Goal: Transaction & Acquisition: Purchase product/service

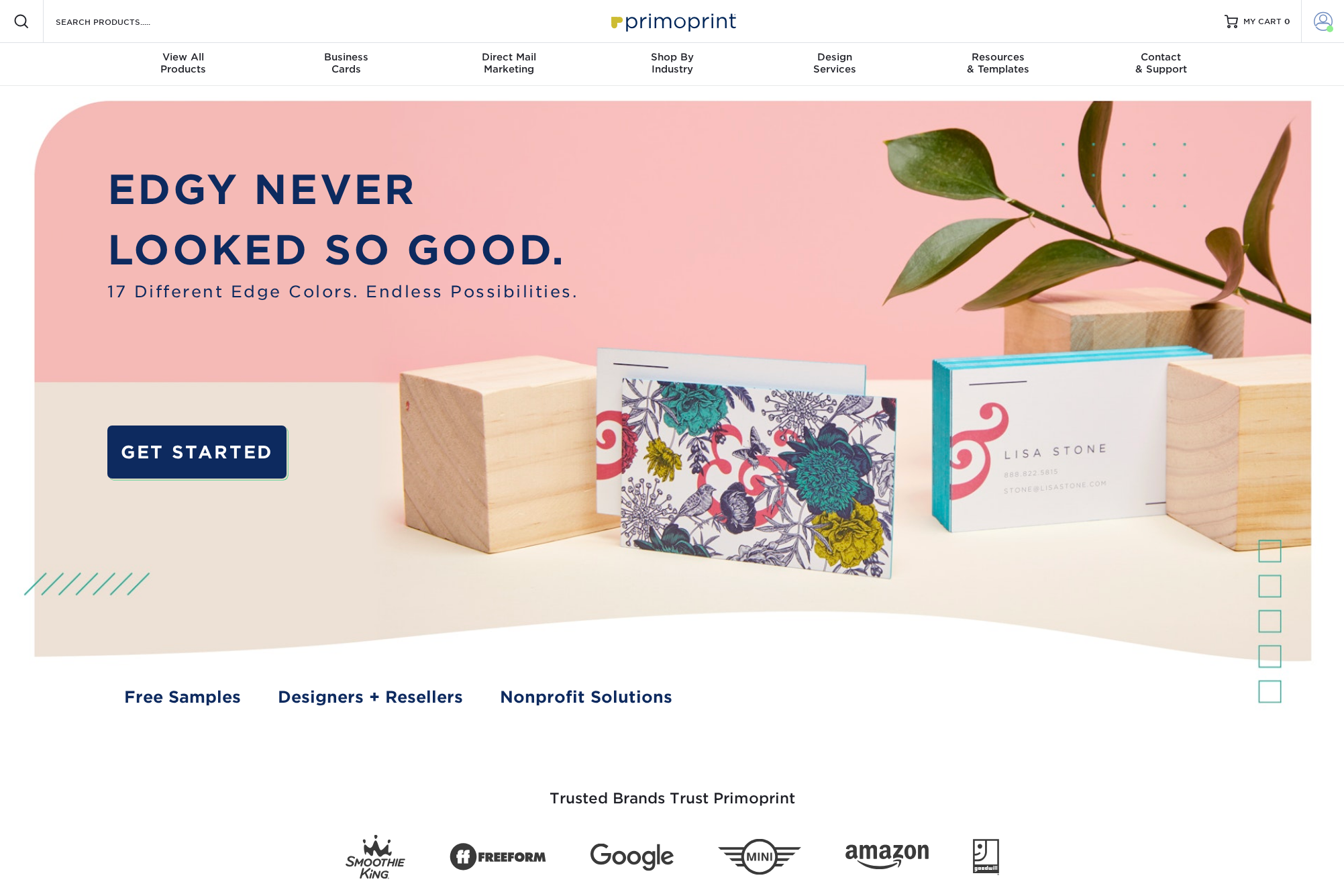
click at [1326, 19] on span at bounding box center [1323, 21] width 18 height 18
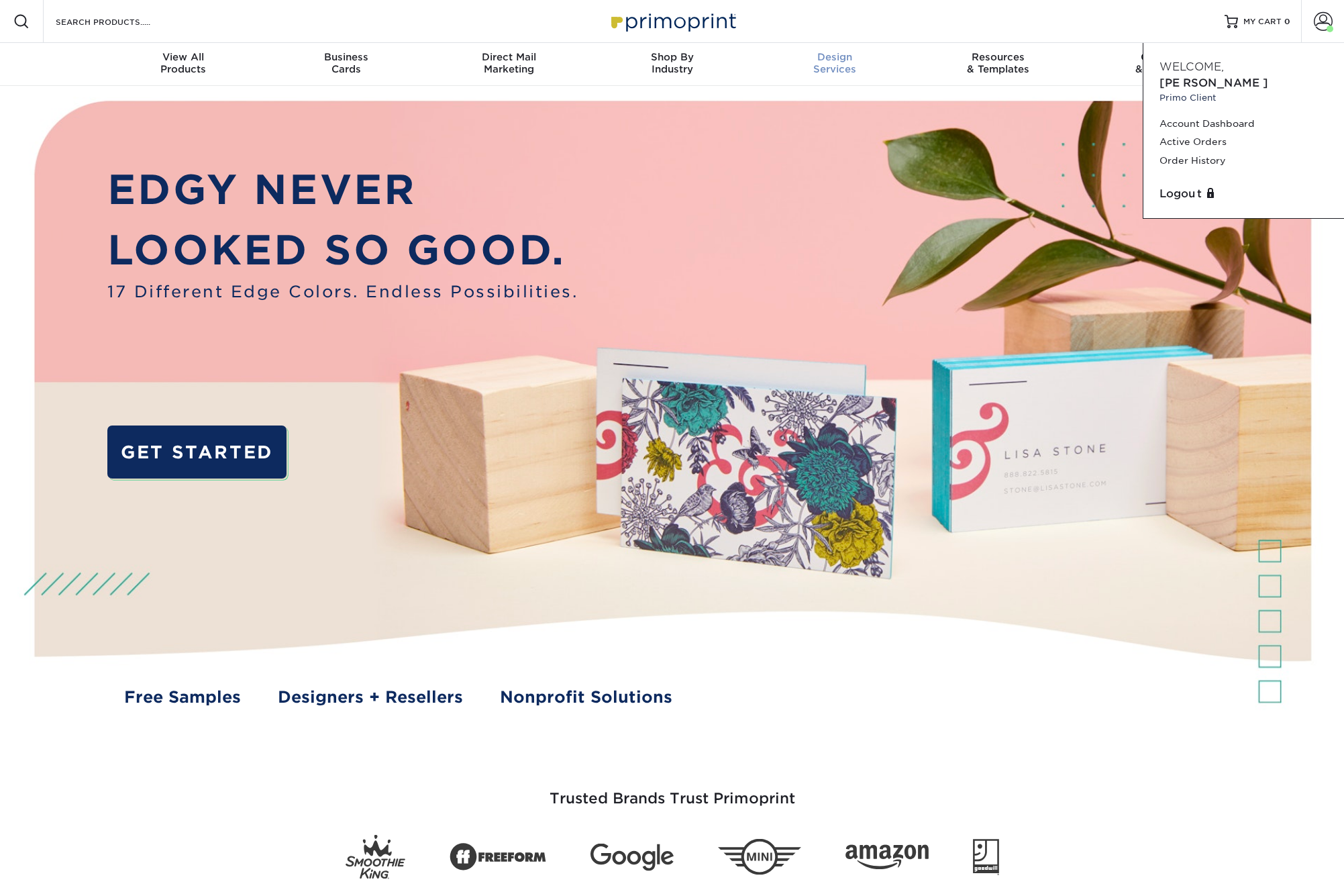
click at [904, 52] on span "Design" at bounding box center [835, 57] width 163 height 12
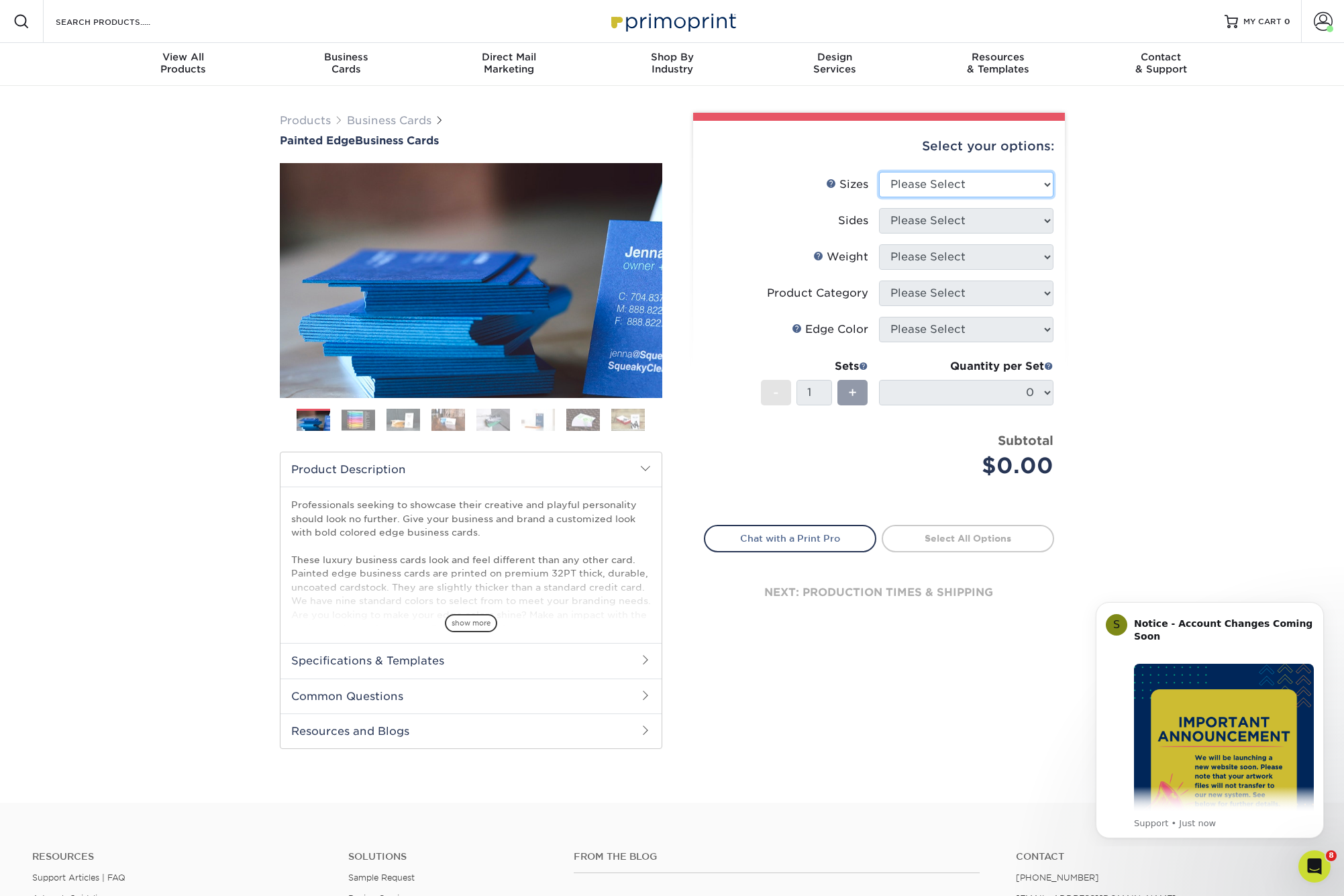
select select "2.50x2.50"
select select "13abbda7-1d64-4f25-8bb2-c179b224825d"
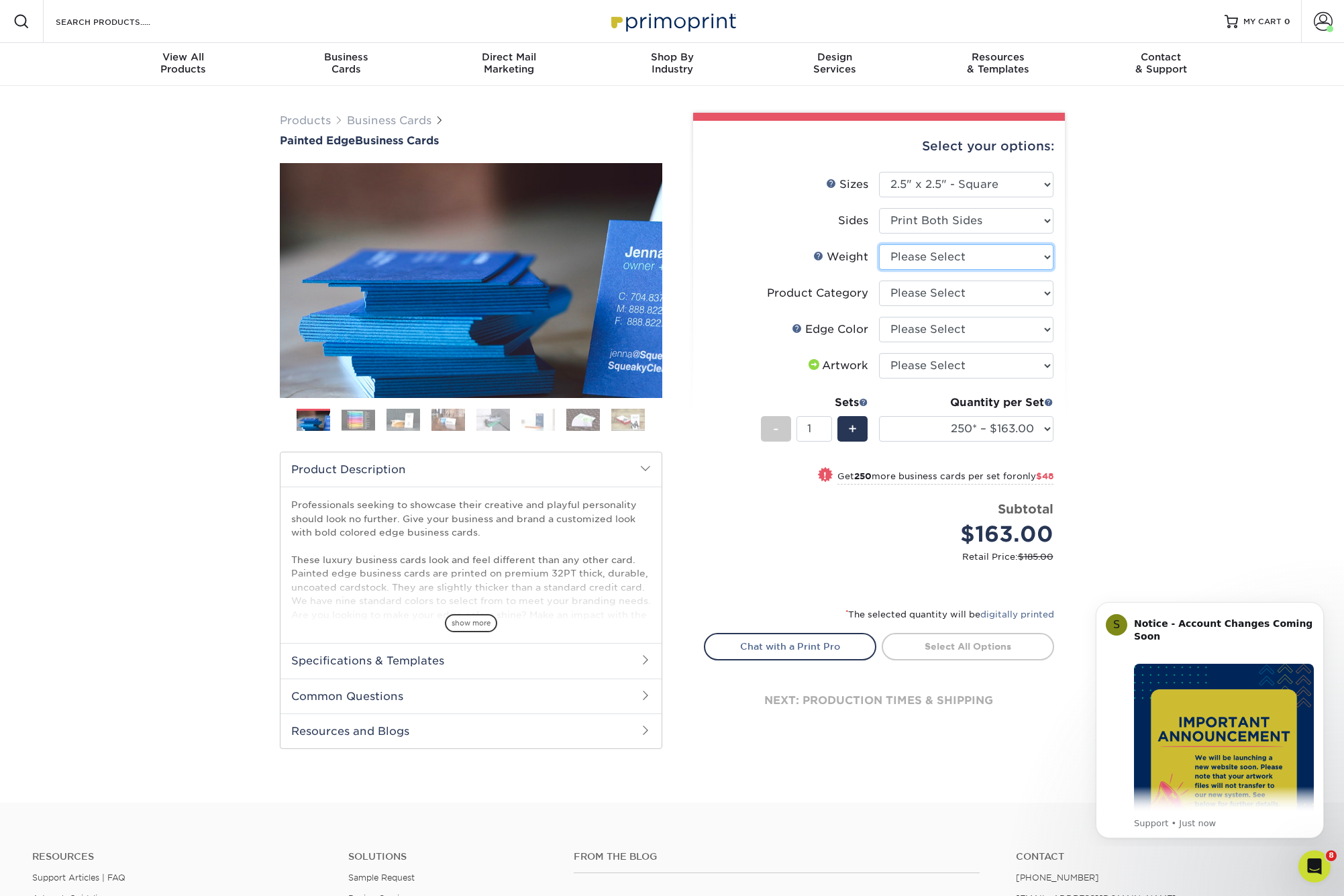
select select "32PTUC"
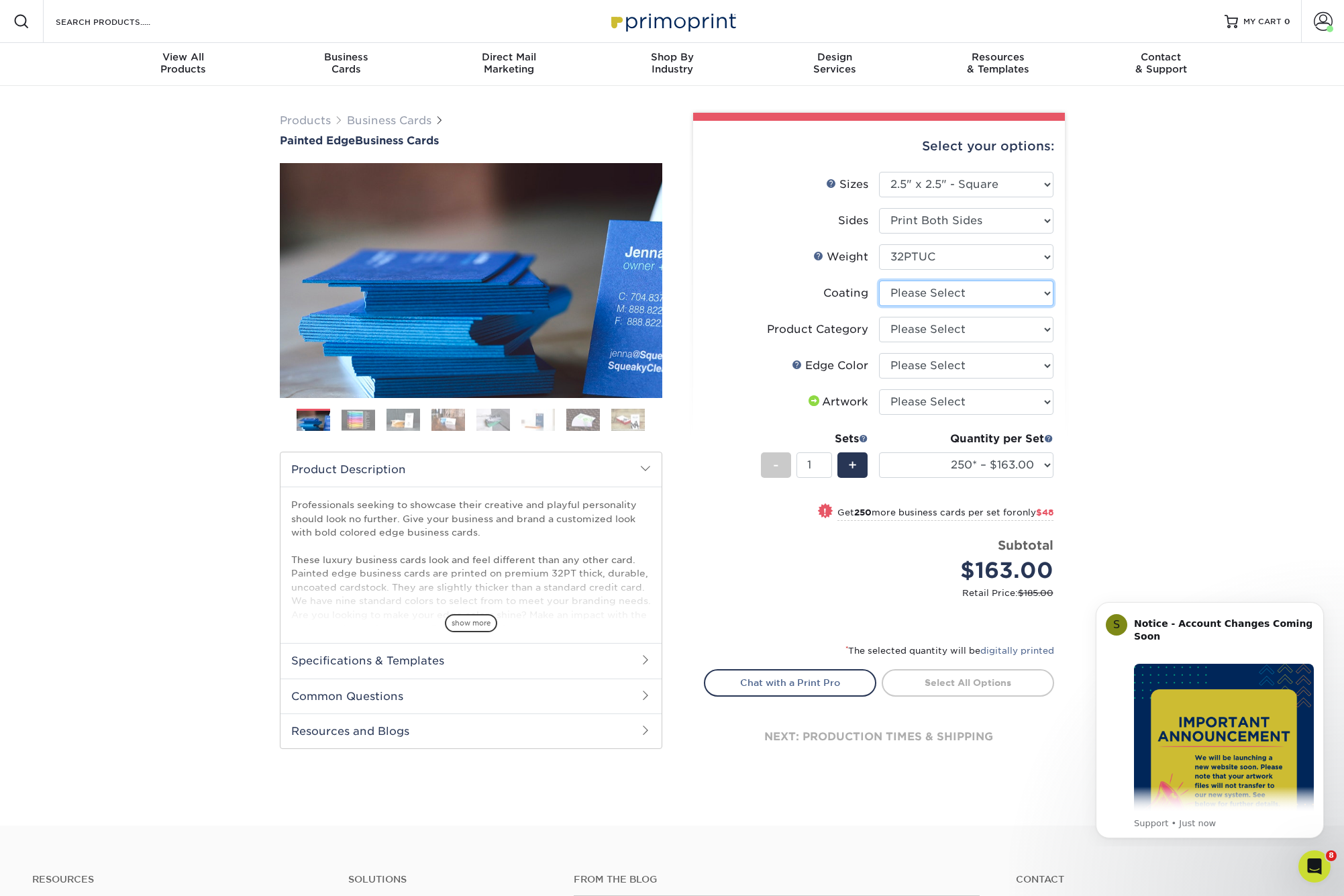
select select "3e7618de-abca-4bda-9f97-8b9129e913d8"
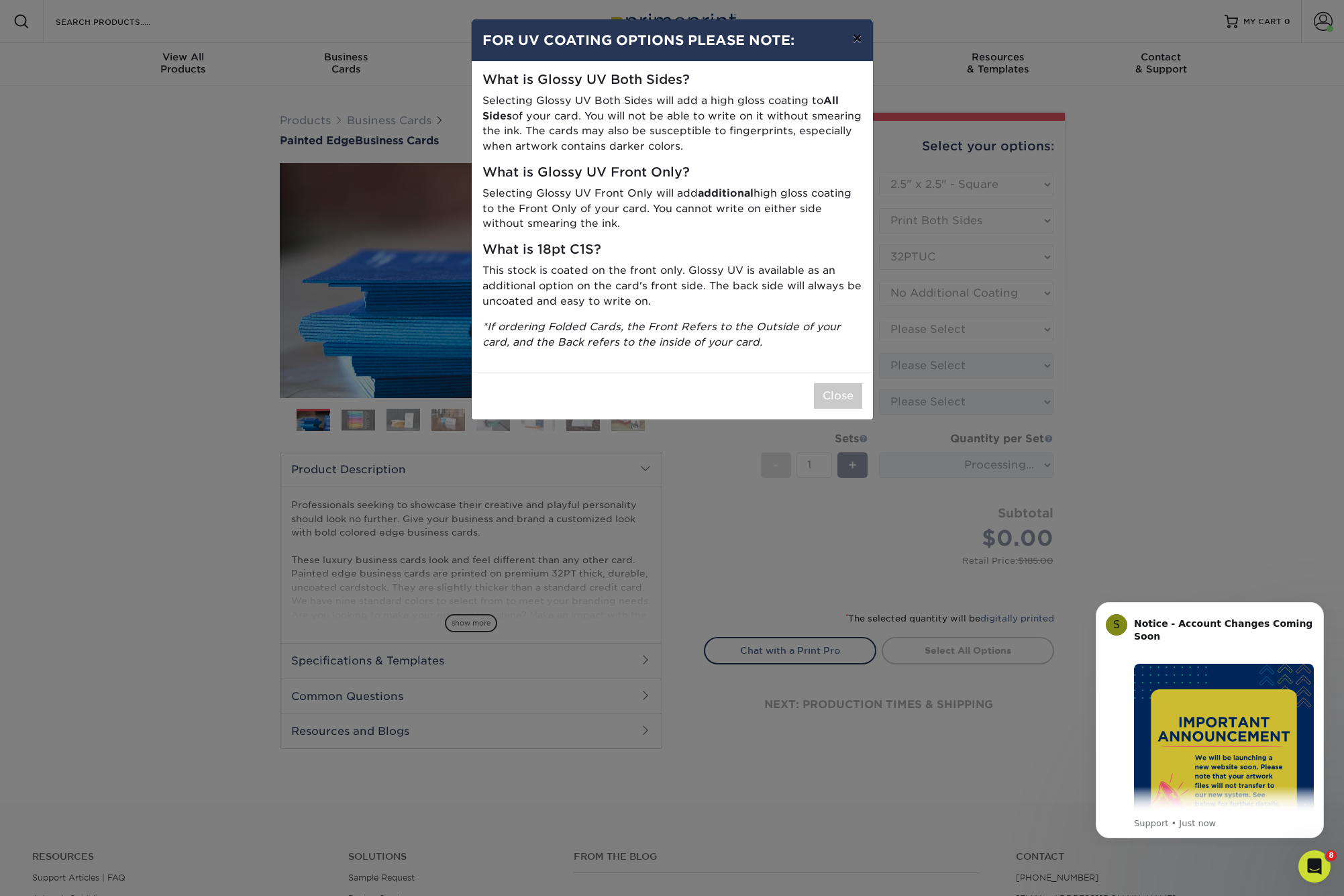
click at [856, 37] on button "×" at bounding box center [857, 38] width 31 height 38
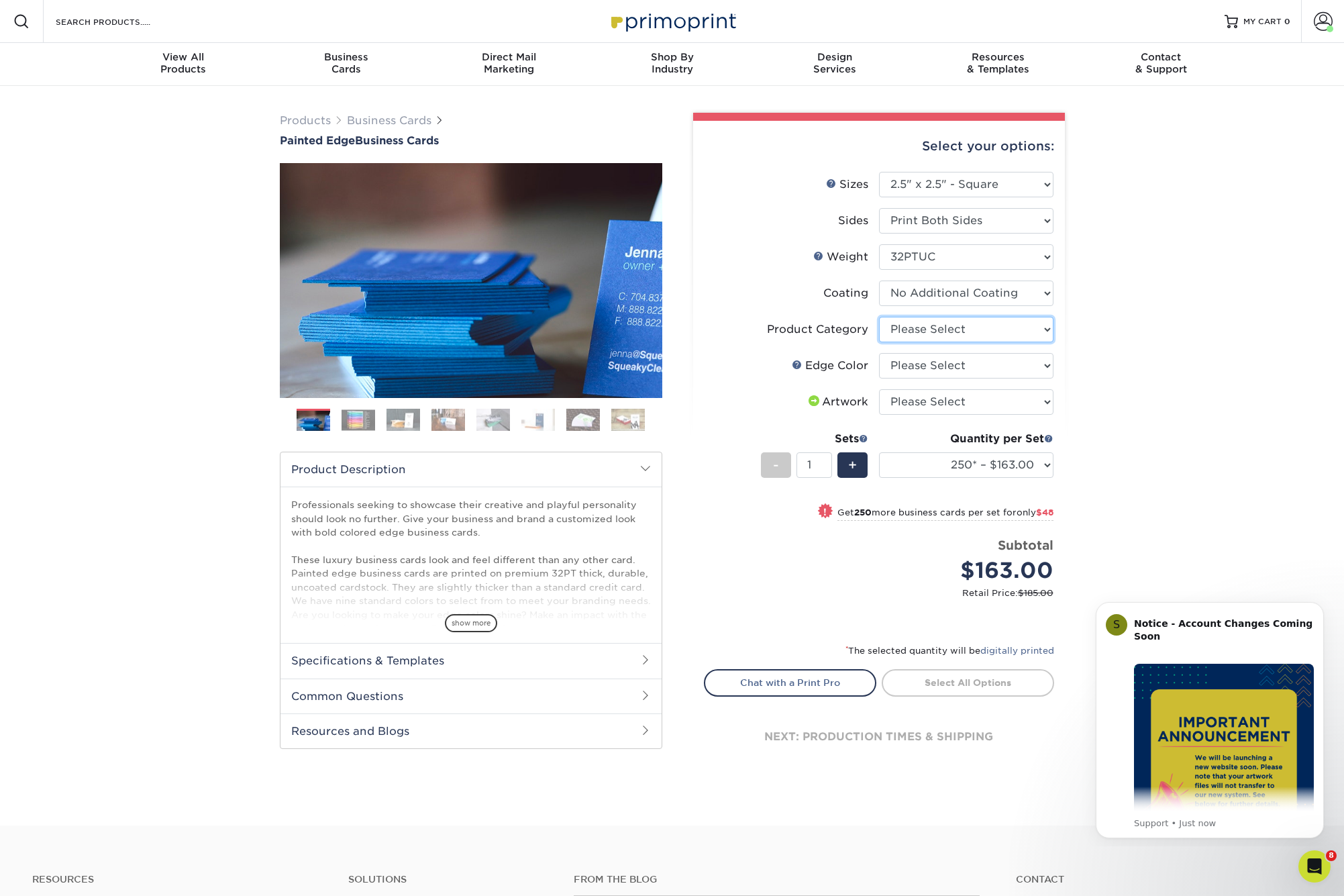
select select "3b5148f1-0588-4f88-a218-97bcfdce65c1"
select select "1d2dc4a6-caa7-4e97-9ffb-823980241cde"
select select "upload"
click at [977, 683] on link "Proceed to Shipping" at bounding box center [968, 681] width 172 height 24
type input "Set 1"
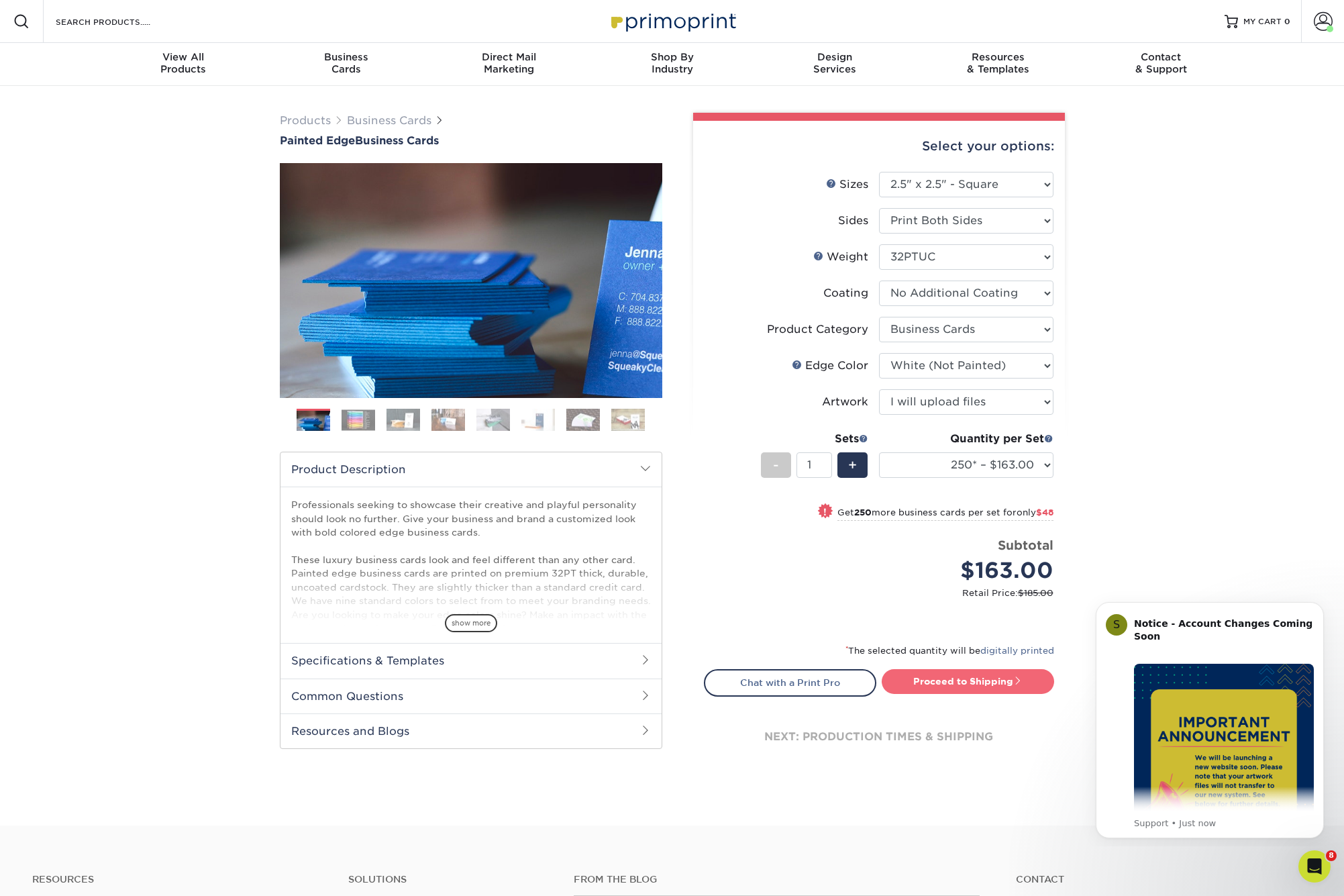
select select "64ae7362-4711-4121-aeab-bc7b0a1a1da7"
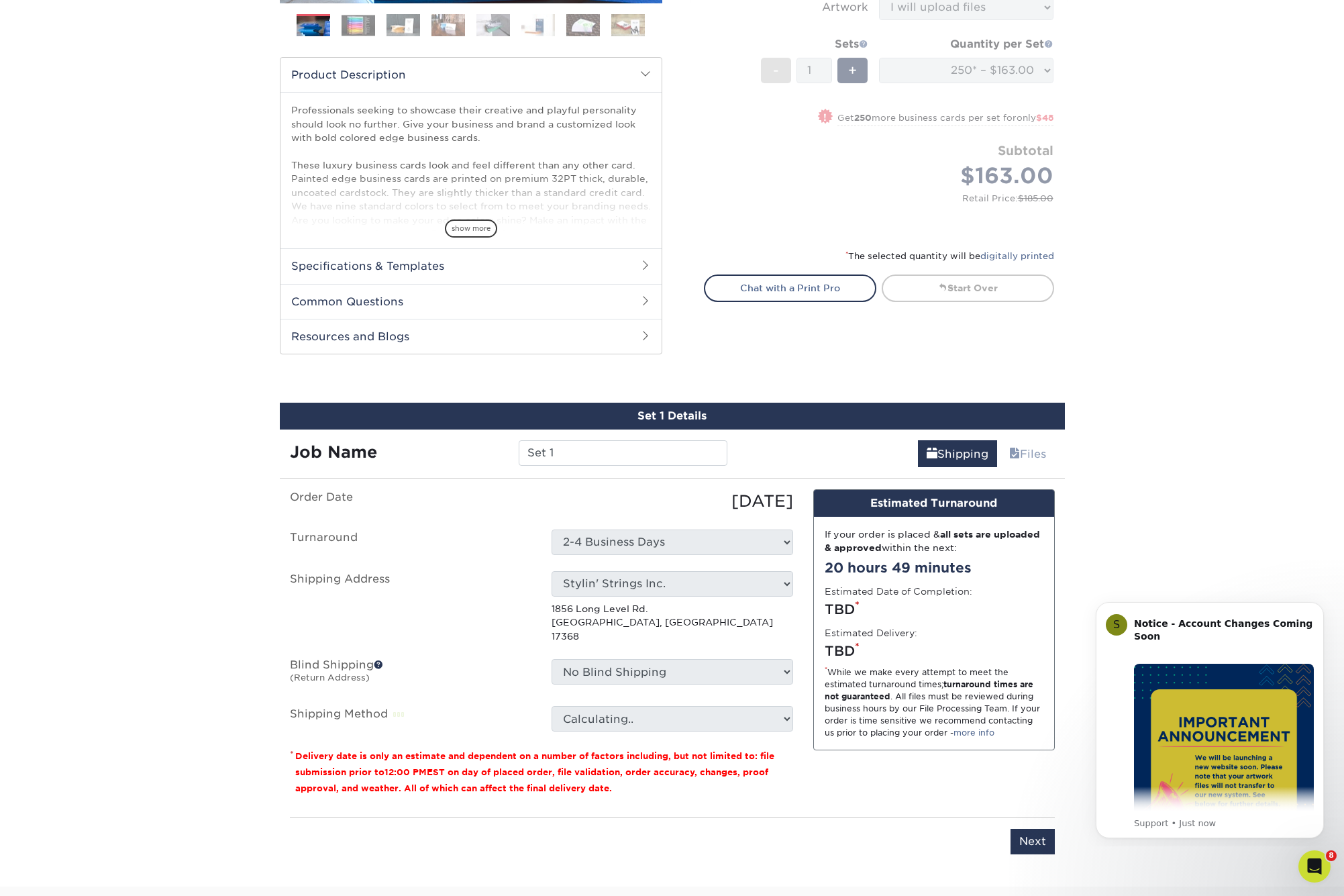
scroll to position [705, 0]
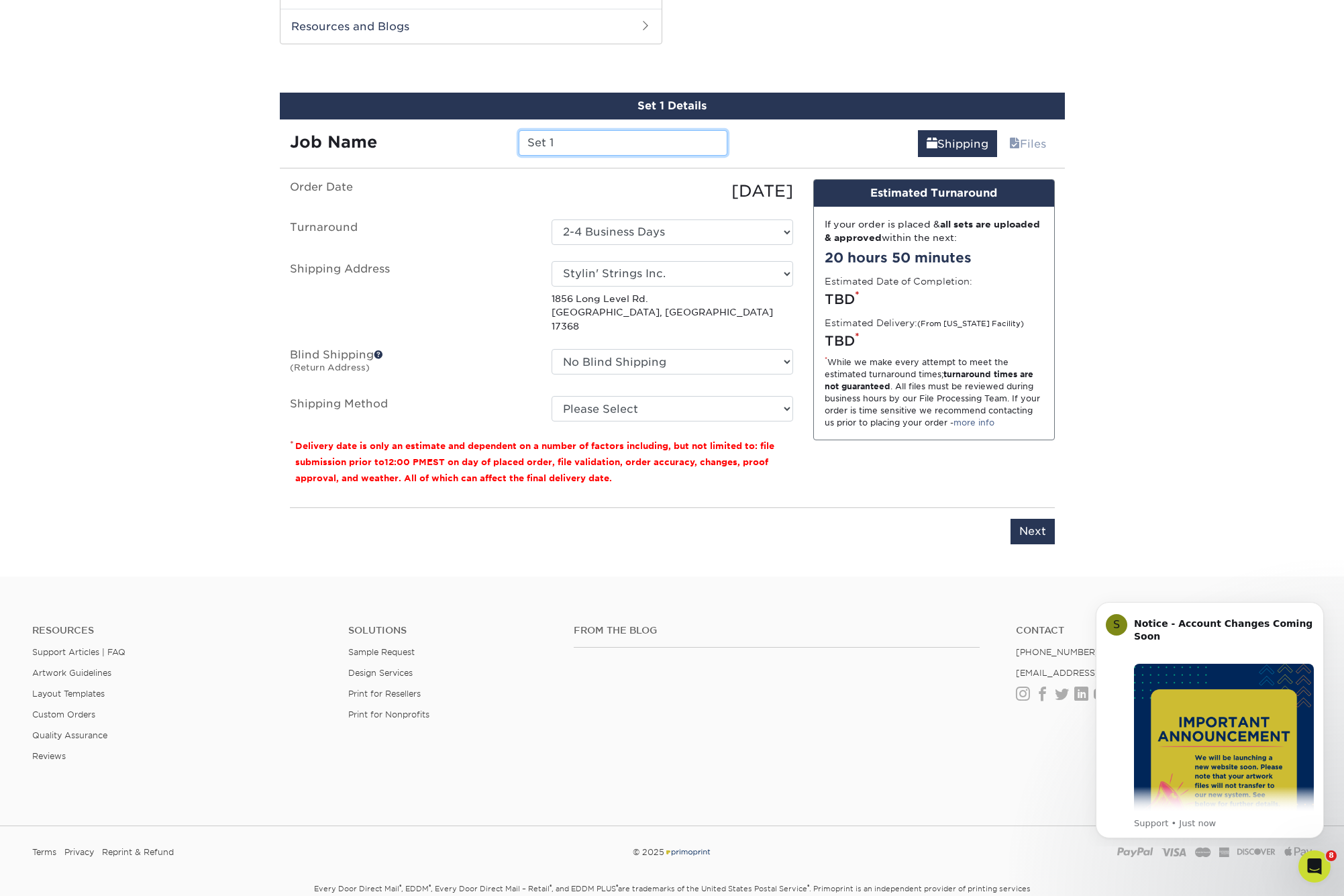
drag, startPoint x: 575, startPoint y: 143, endPoint x: 480, endPoint y: 140, distance: 95.0
click at [480, 140] on div "Job Name Set 1" at bounding box center [509, 143] width 458 height 26
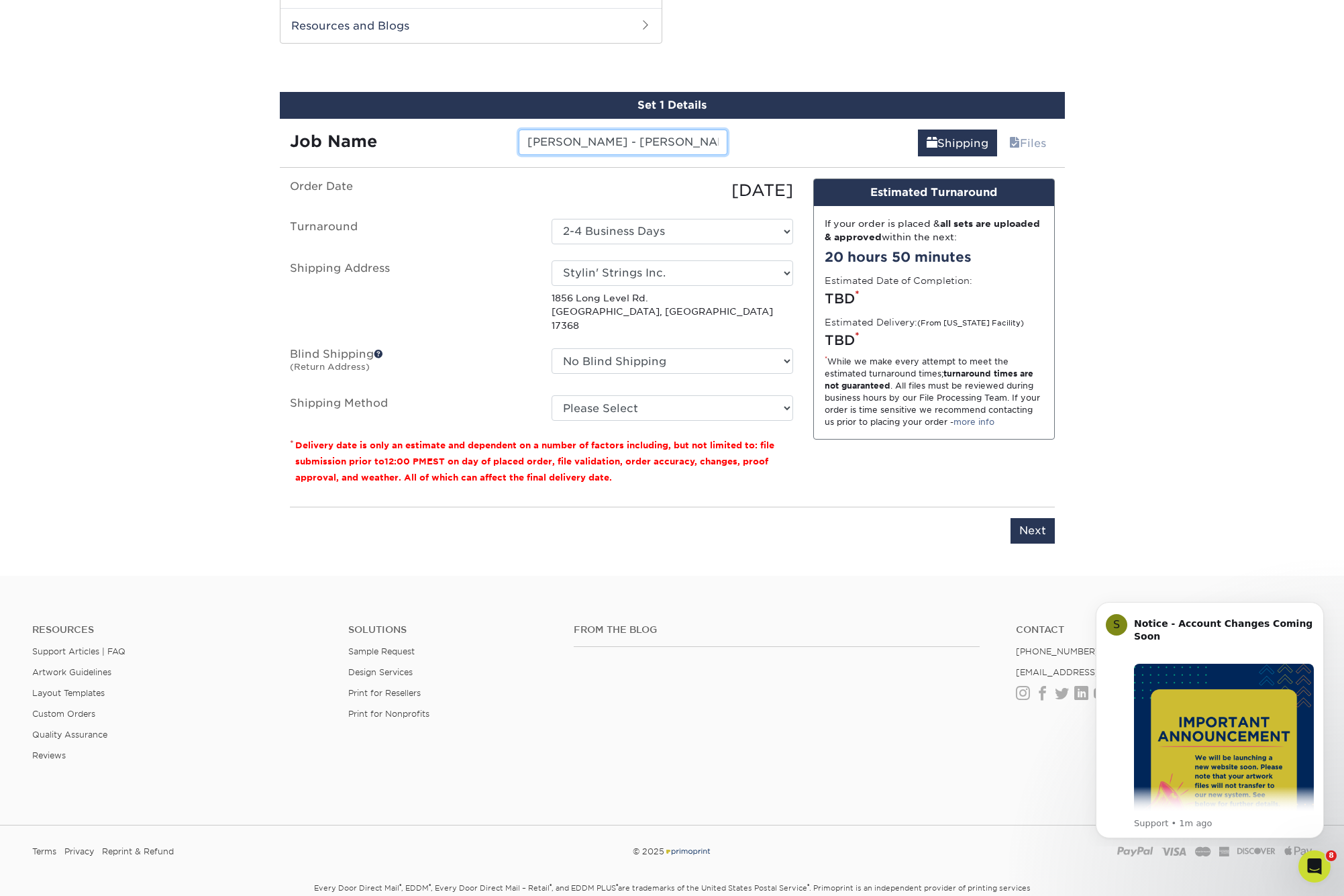
type input "[PERSON_NAME] - [PERSON_NAME]"
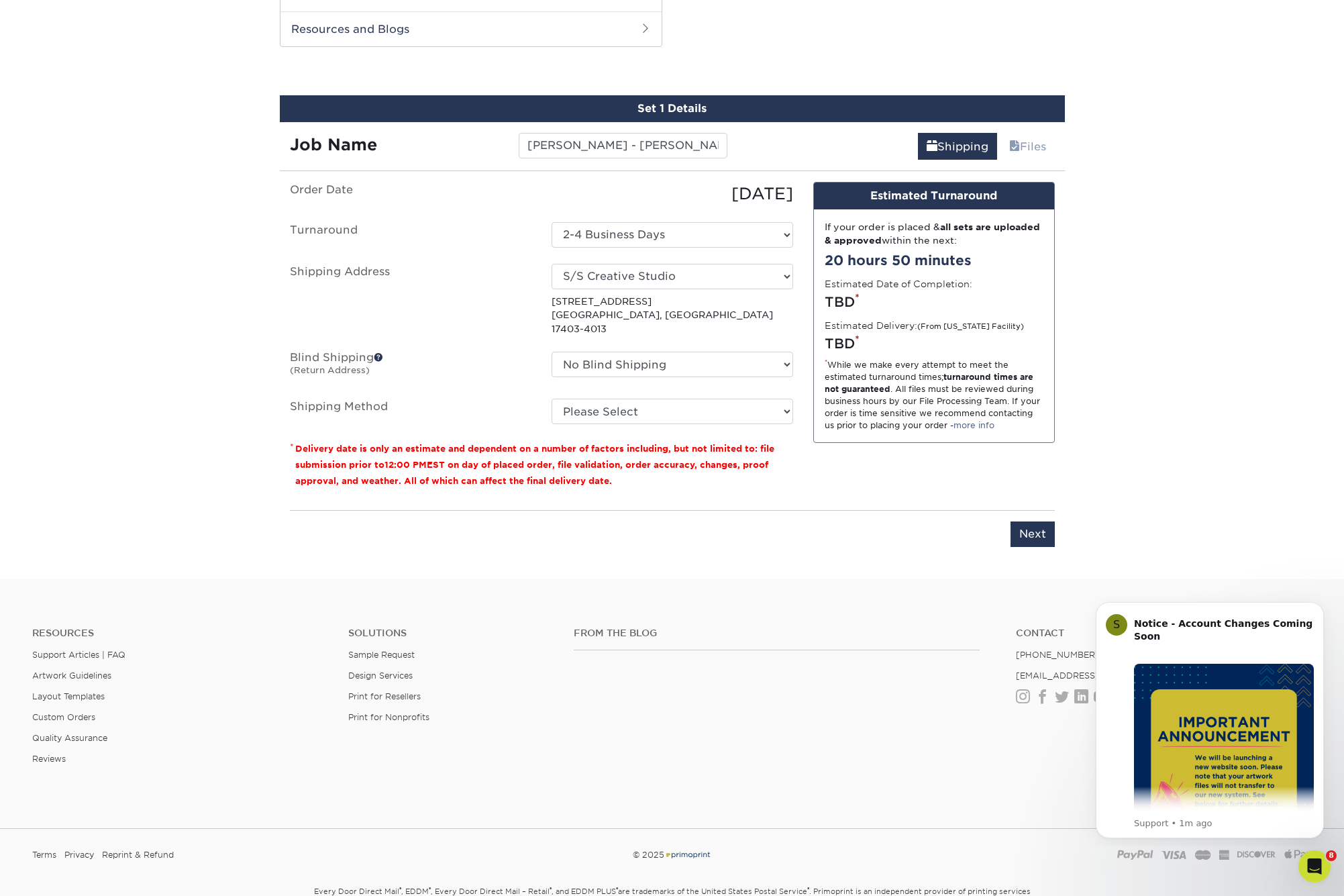
scroll to position [702, 0]
select select "newaddress"
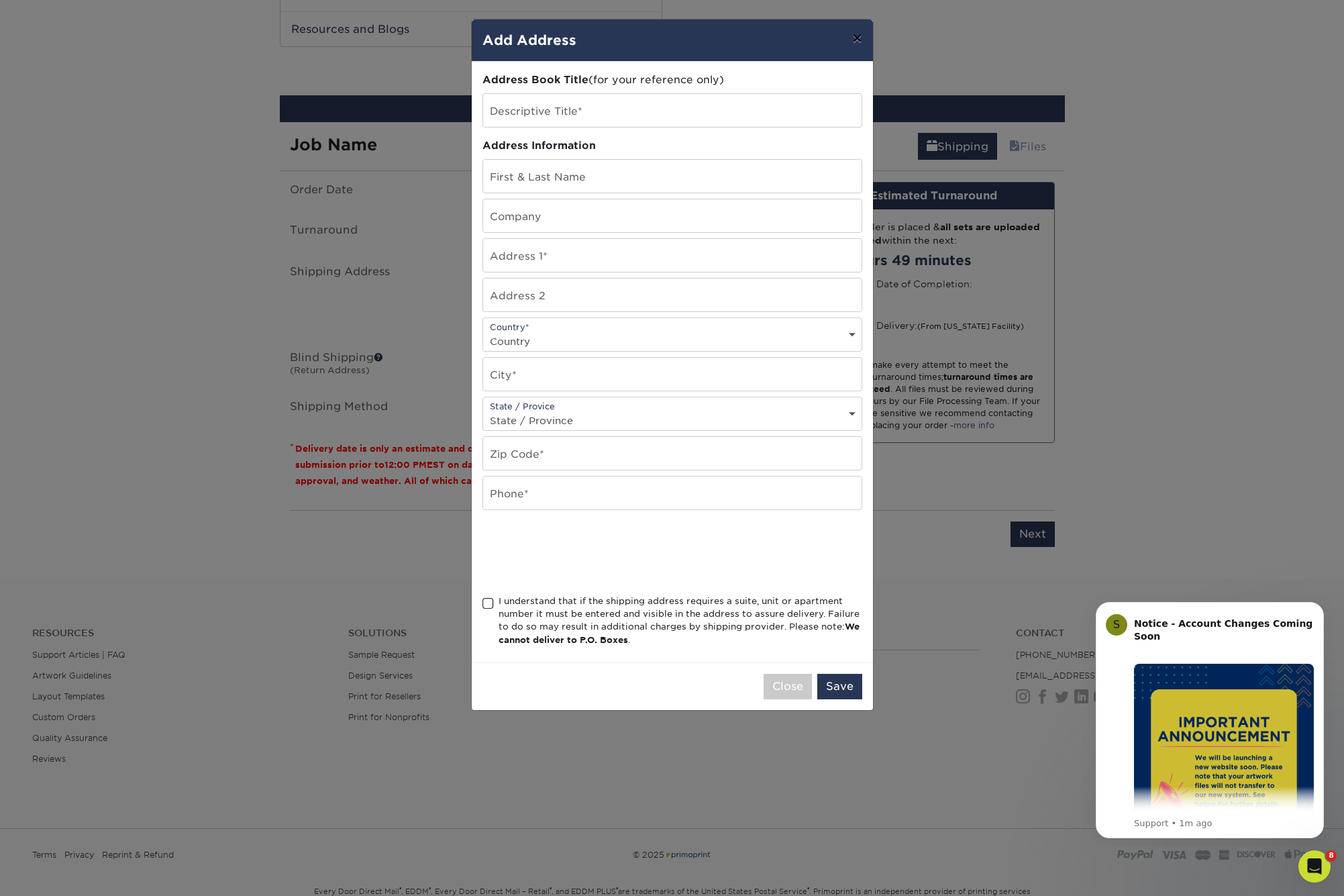
click at [861, 42] on button "×" at bounding box center [857, 38] width 31 height 38
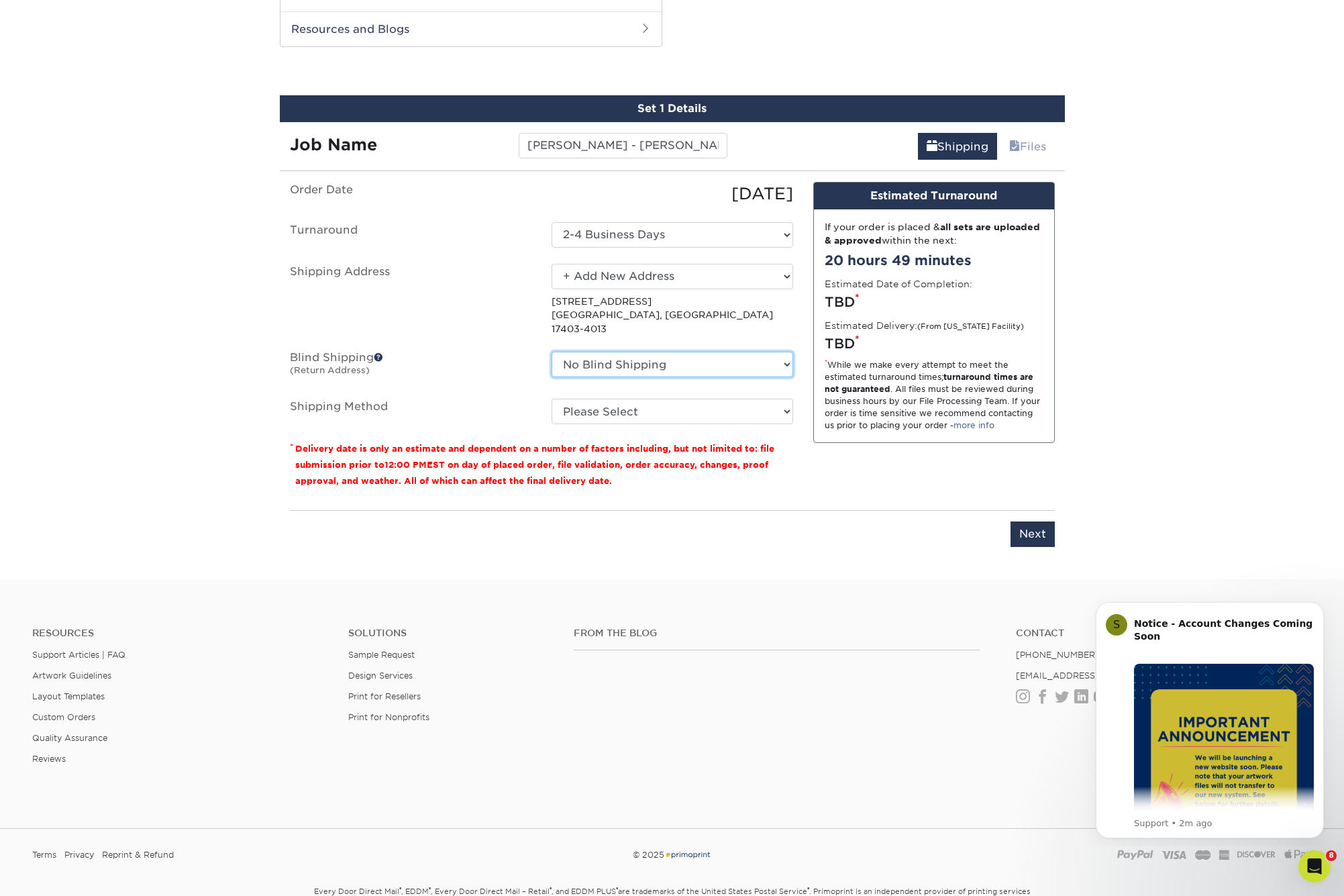
select select "257111"
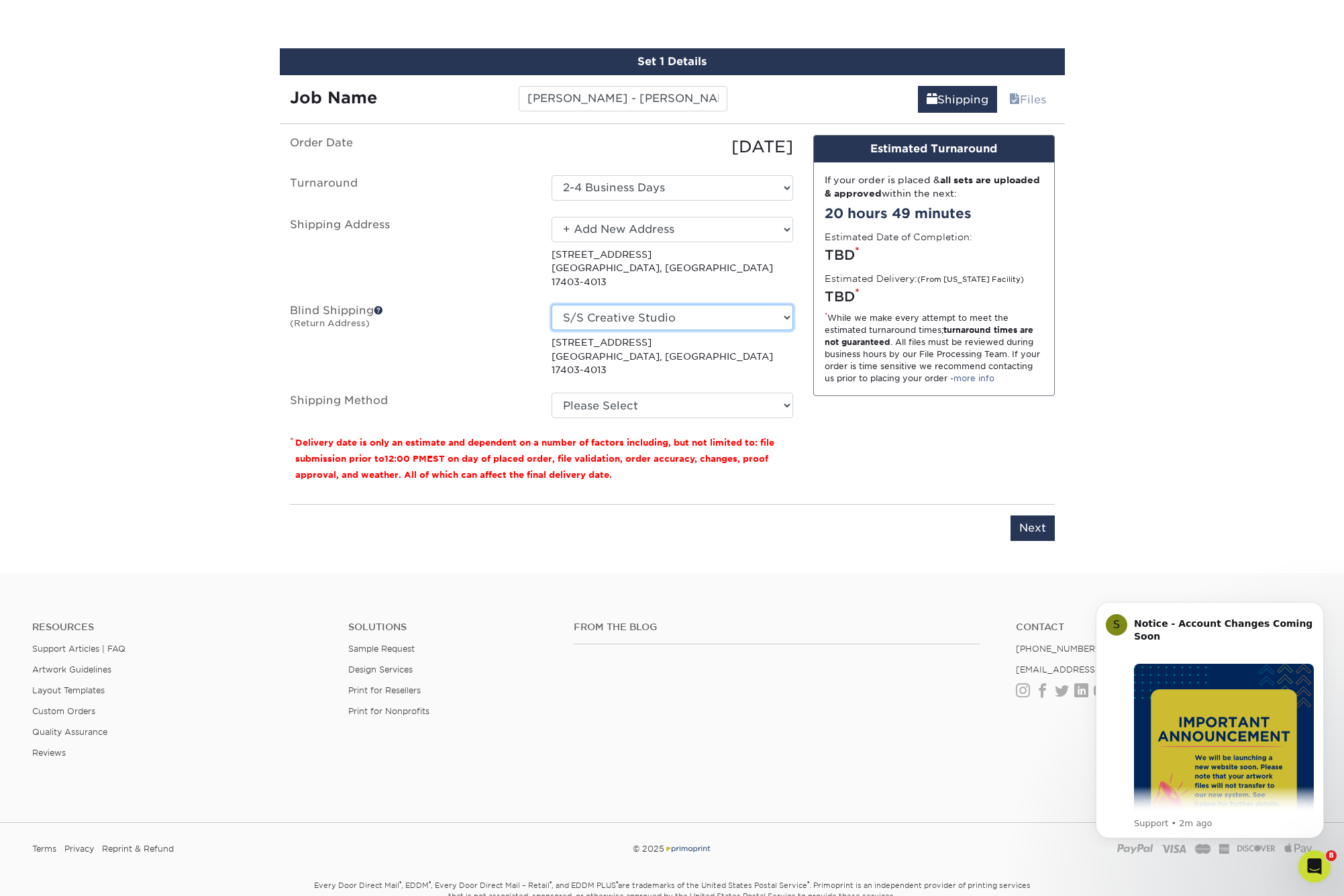
scroll to position [752, 0]
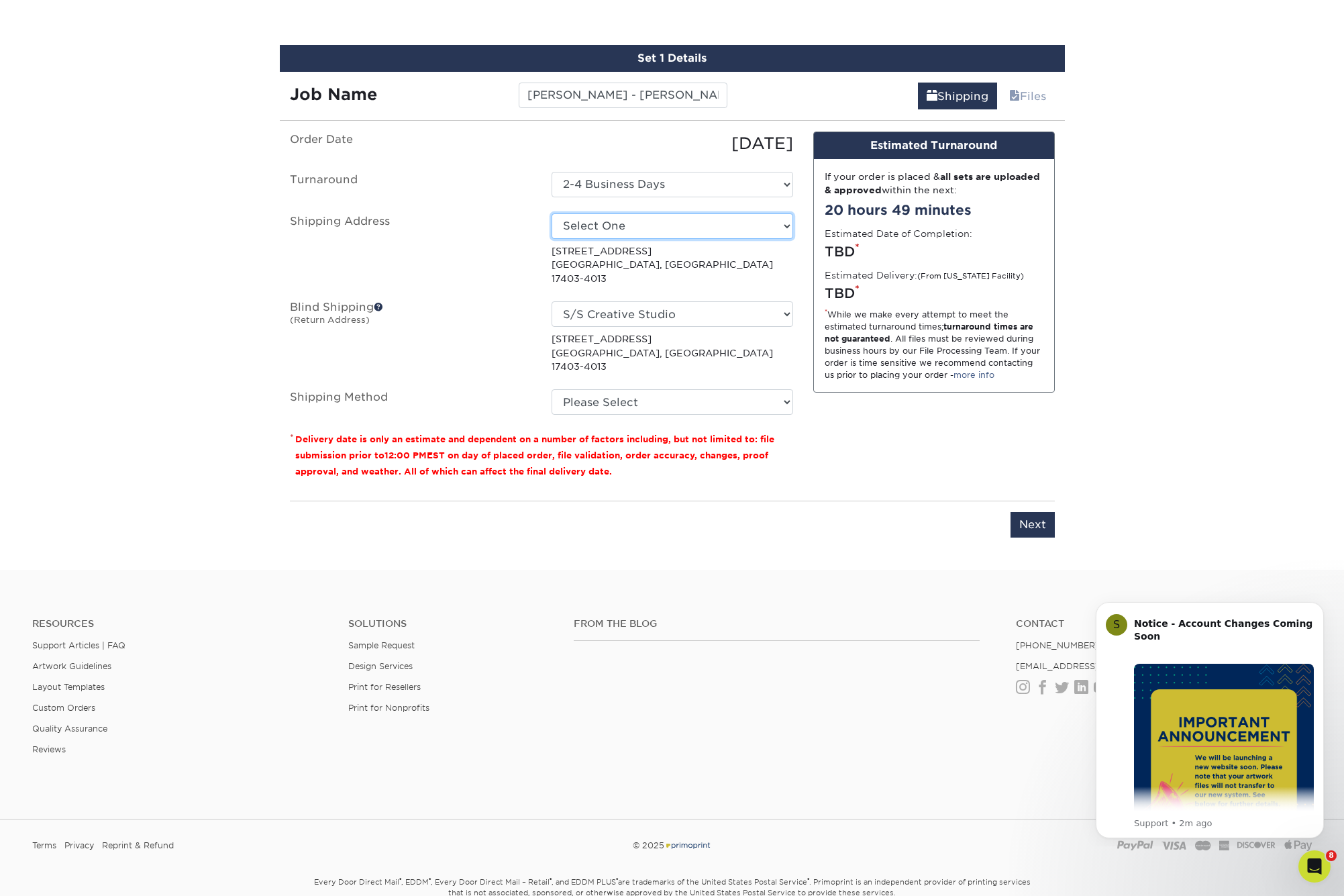
select select "newaddress"
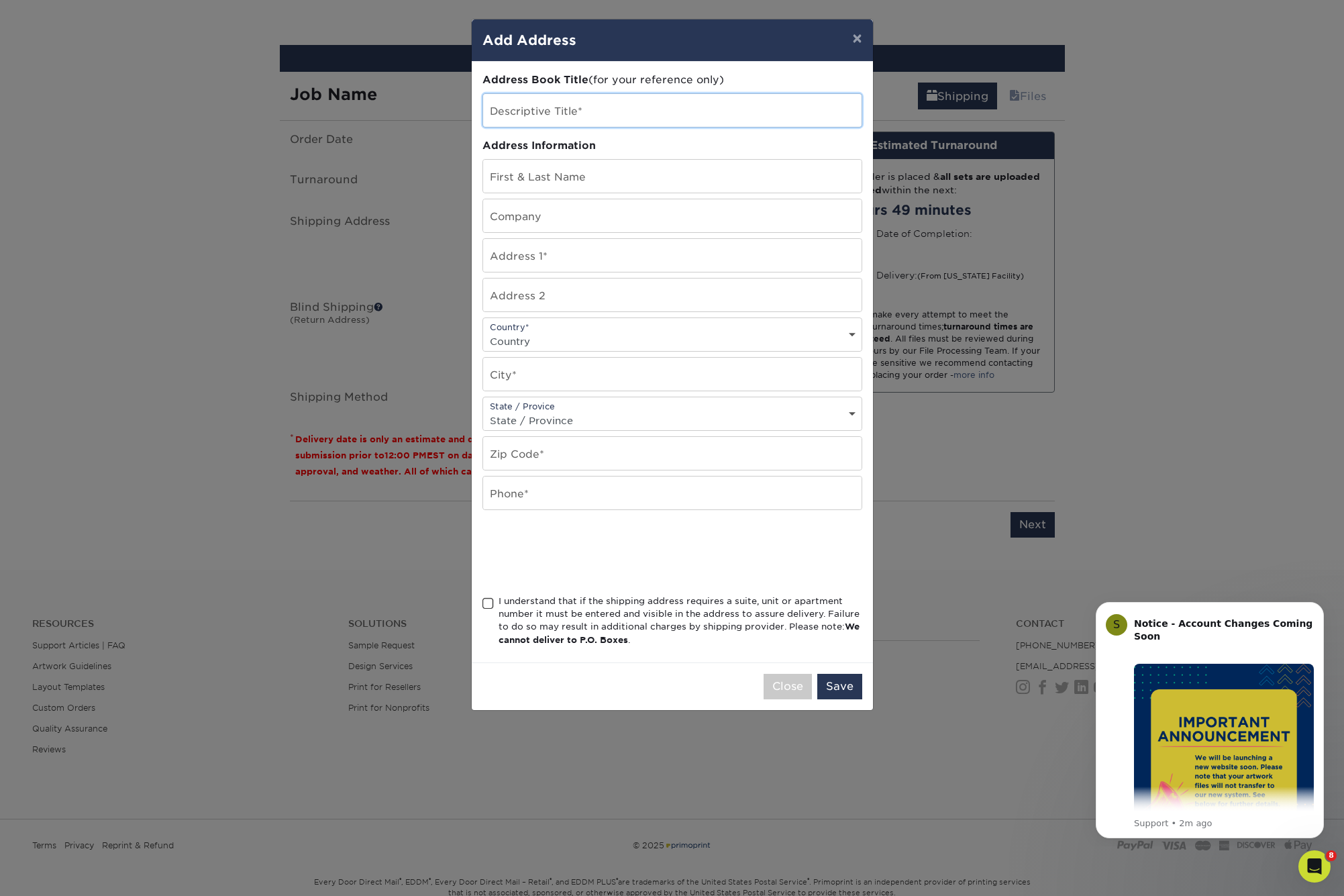
click at [647, 112] on input "text" at bounding box center [672, 110] width 378 height 33
type input "[PERSON_NAME]"
click at [856, 40] on button "×" at bounding box center [857, 38] width 31 height 38
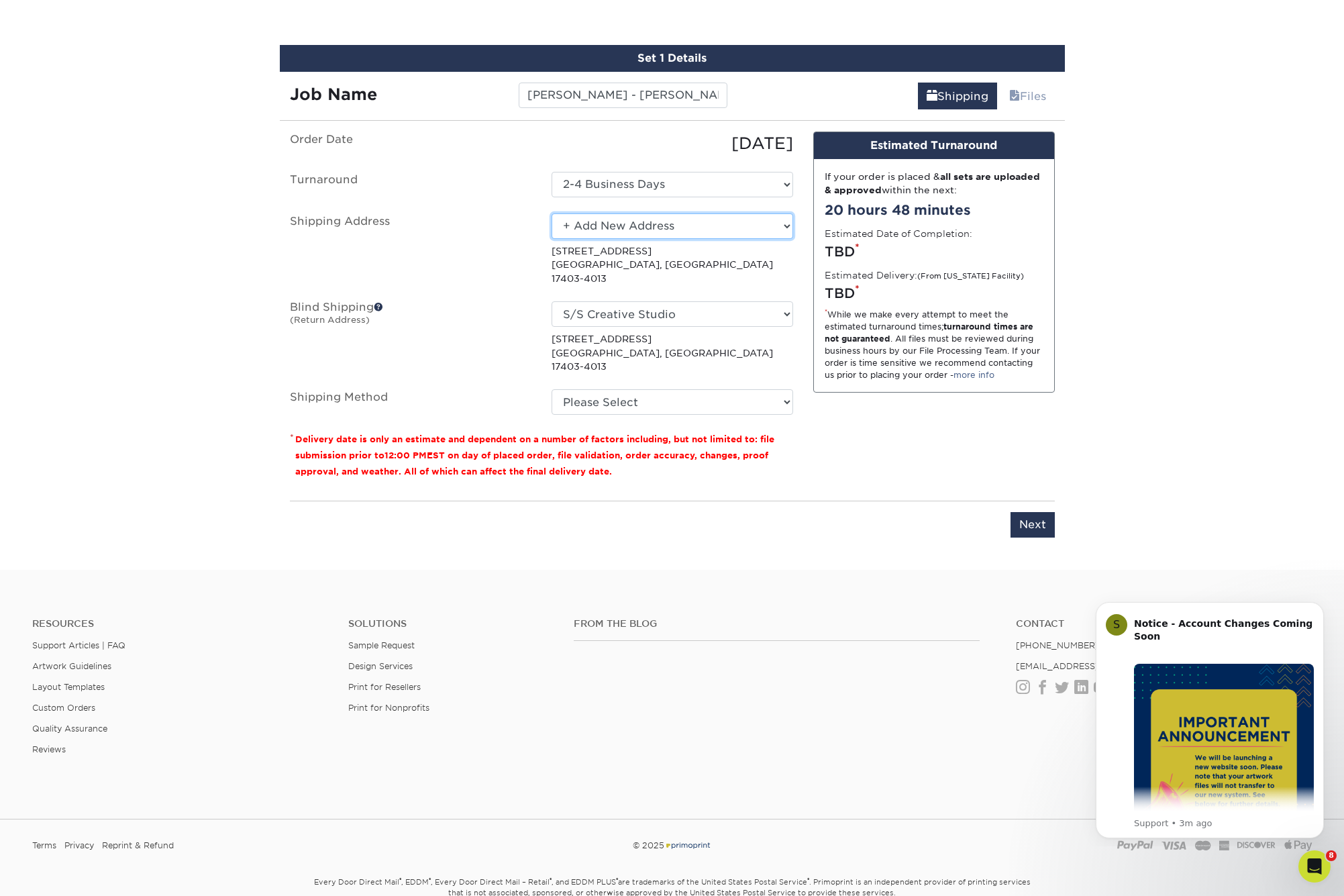
select select "257111"
select select "03"
click at [1026, 512] on input "Next" at bounding box center [1033, 524] width 44 height 26
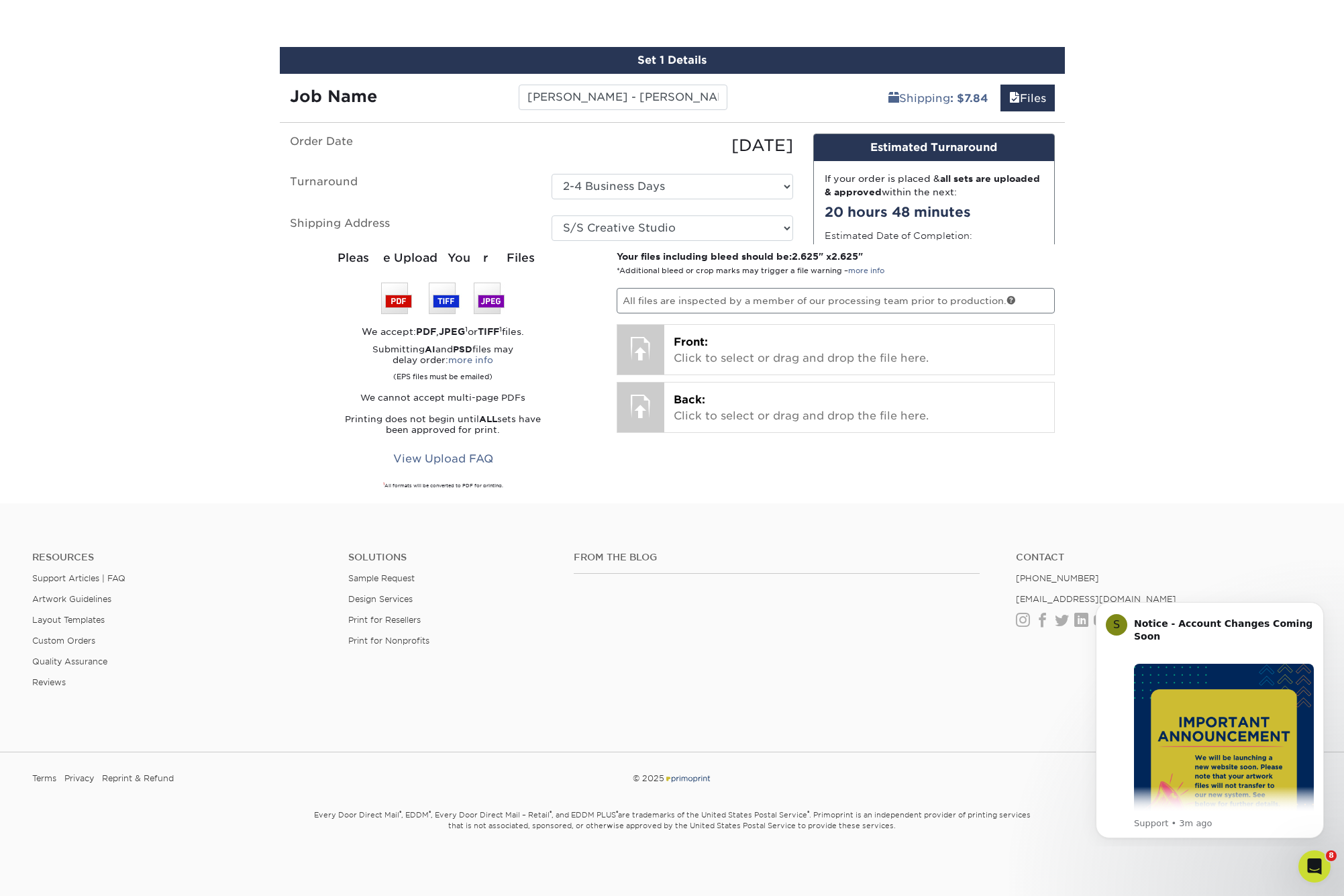
scroll to position [737, 0]
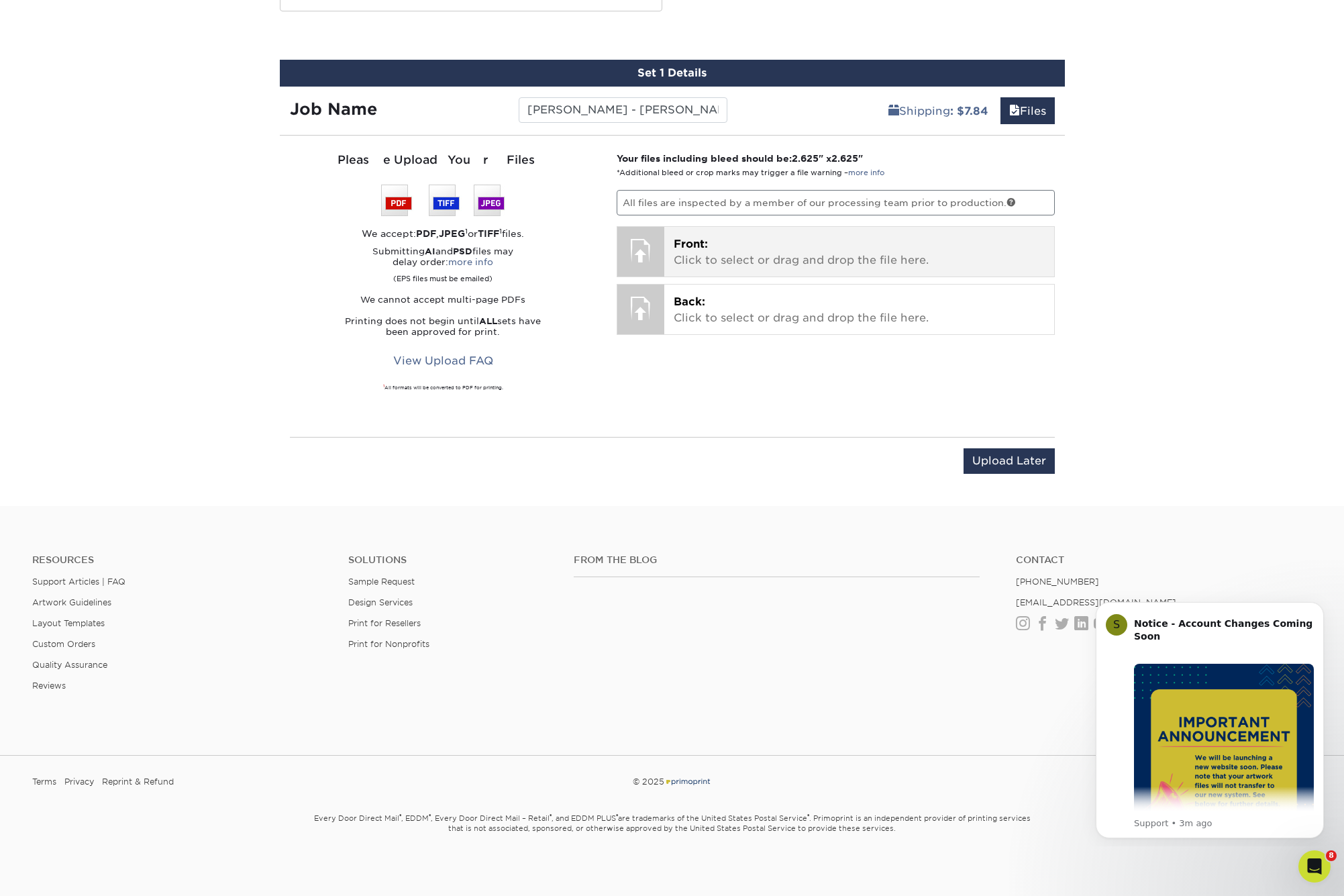
click at [745, 253] on p "Front: Click to select or drag and drop the file here." at bounding box center [859, 253] width 371 height 33
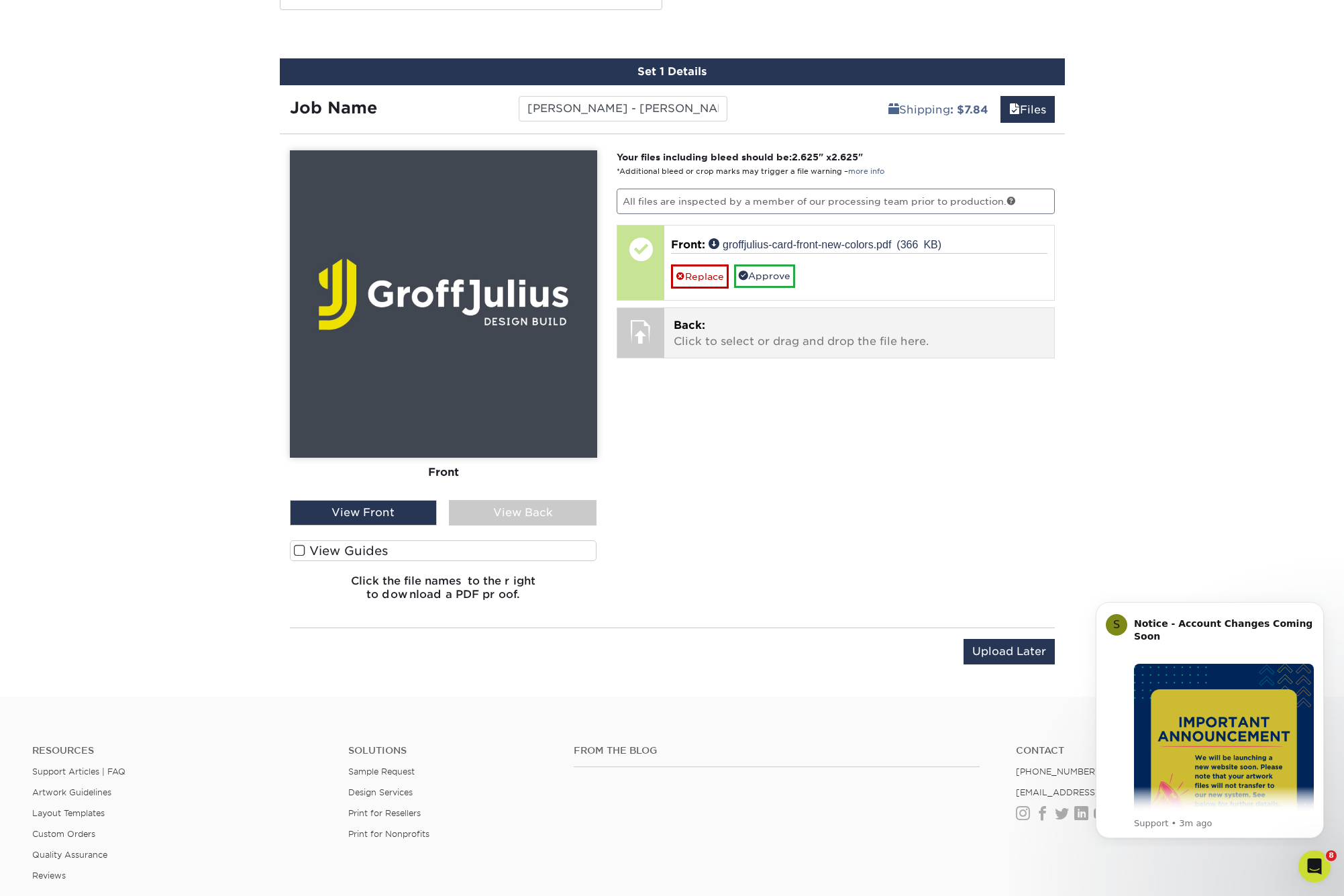
scroll to position [739, 0]
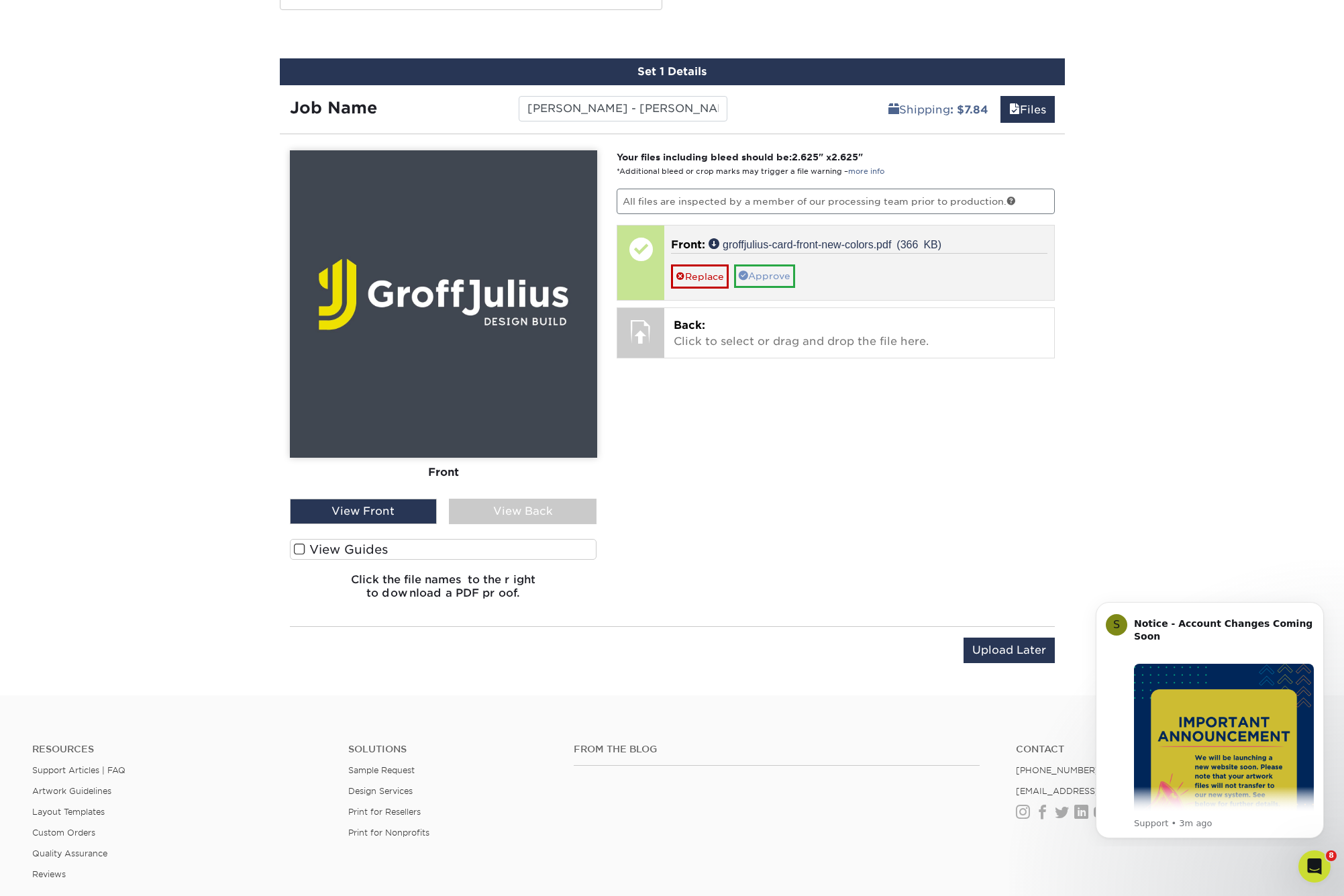
click at [779, 277] on link "Approve" at bounding box center [765, 276] width 61 height 23
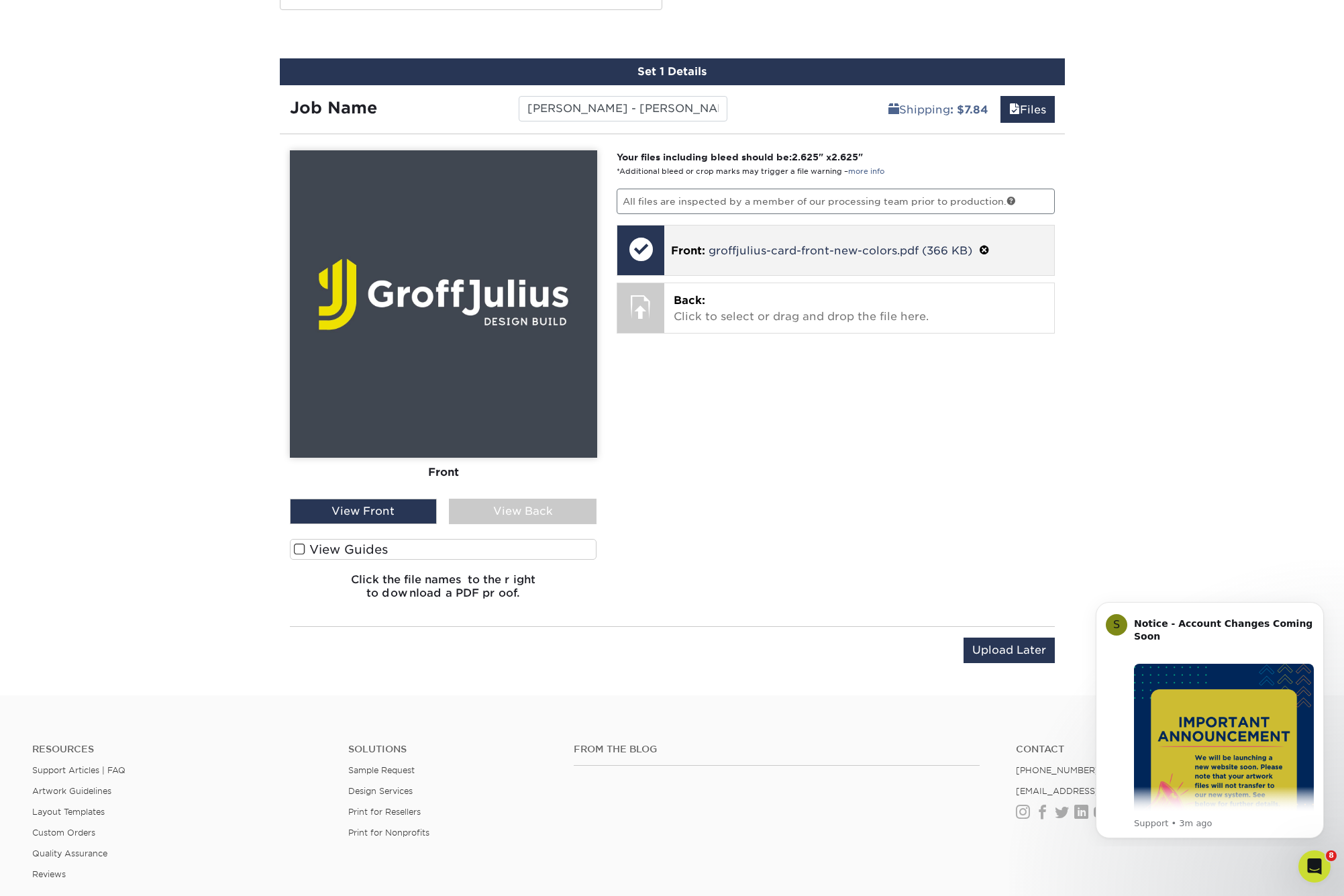
scroll to position [741, 0]
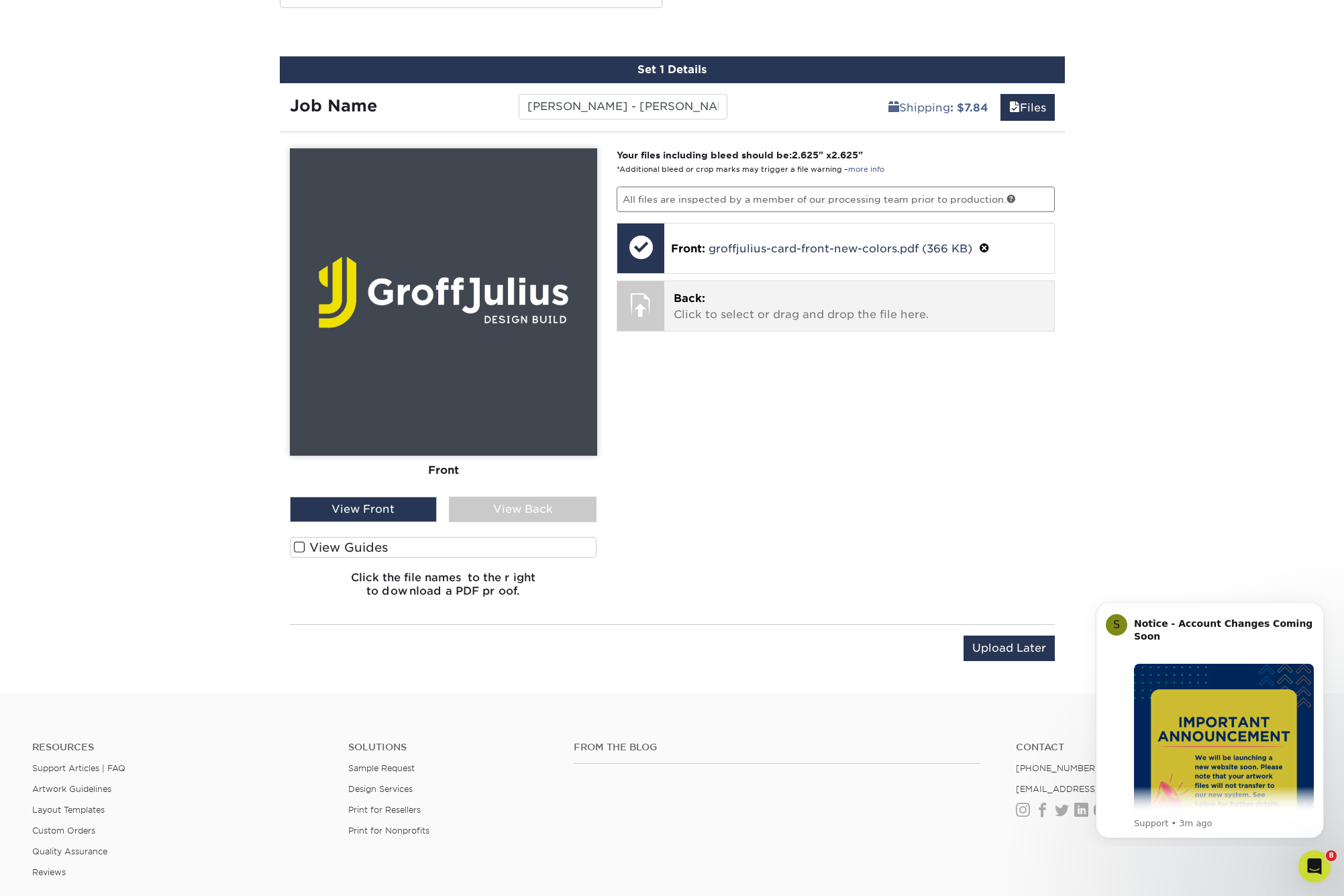
click at [788, 305] on p "Back: Click to select or drag and drop the file here." at bounding box center [859, 307] width 371 height 33
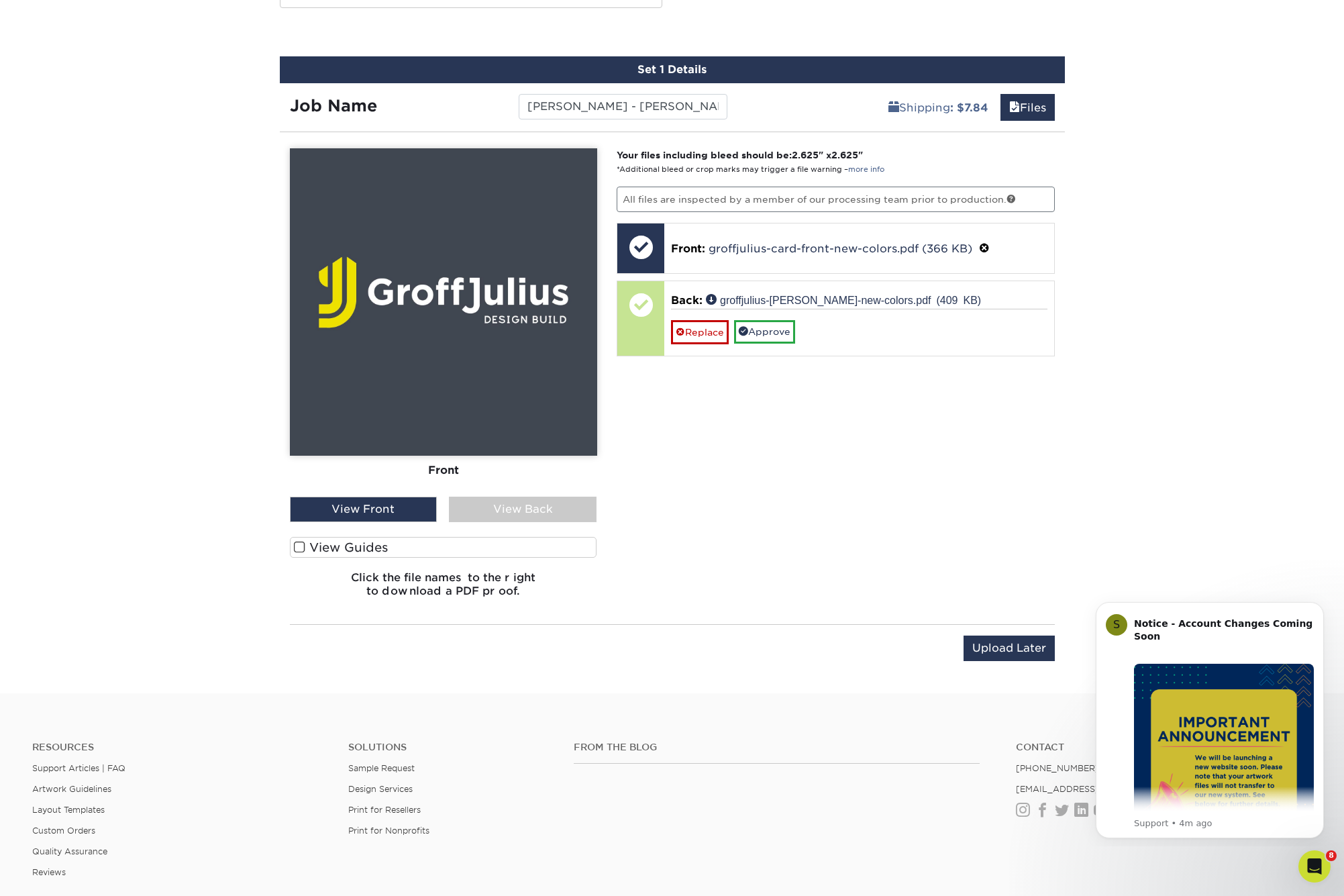
click at [513, 505] on div "View Back" at bounding box center [523, 509] width 148 height 26
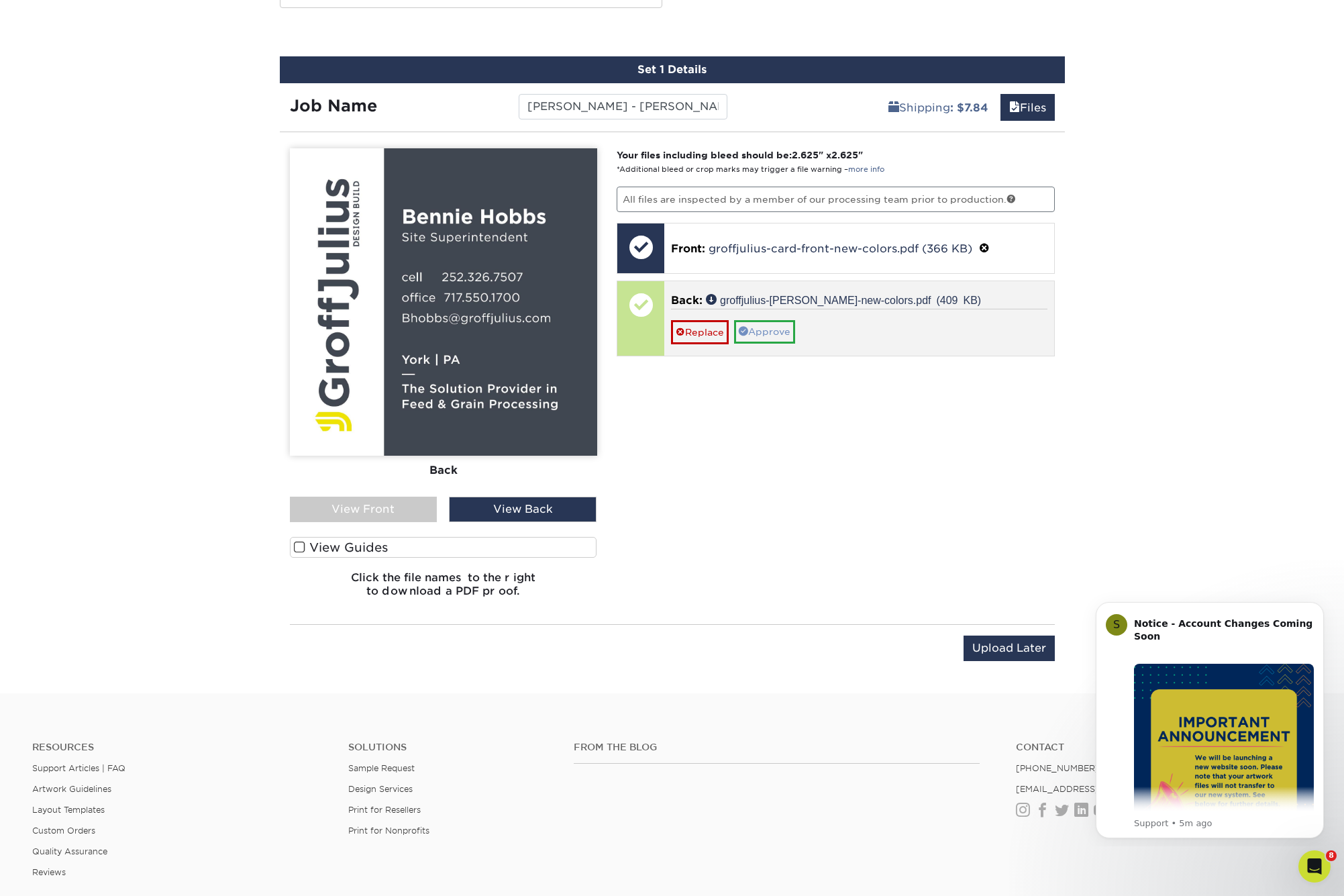
click at [773, 332] on link "Approve" at bounding box center [765, 331] width 61 height 23
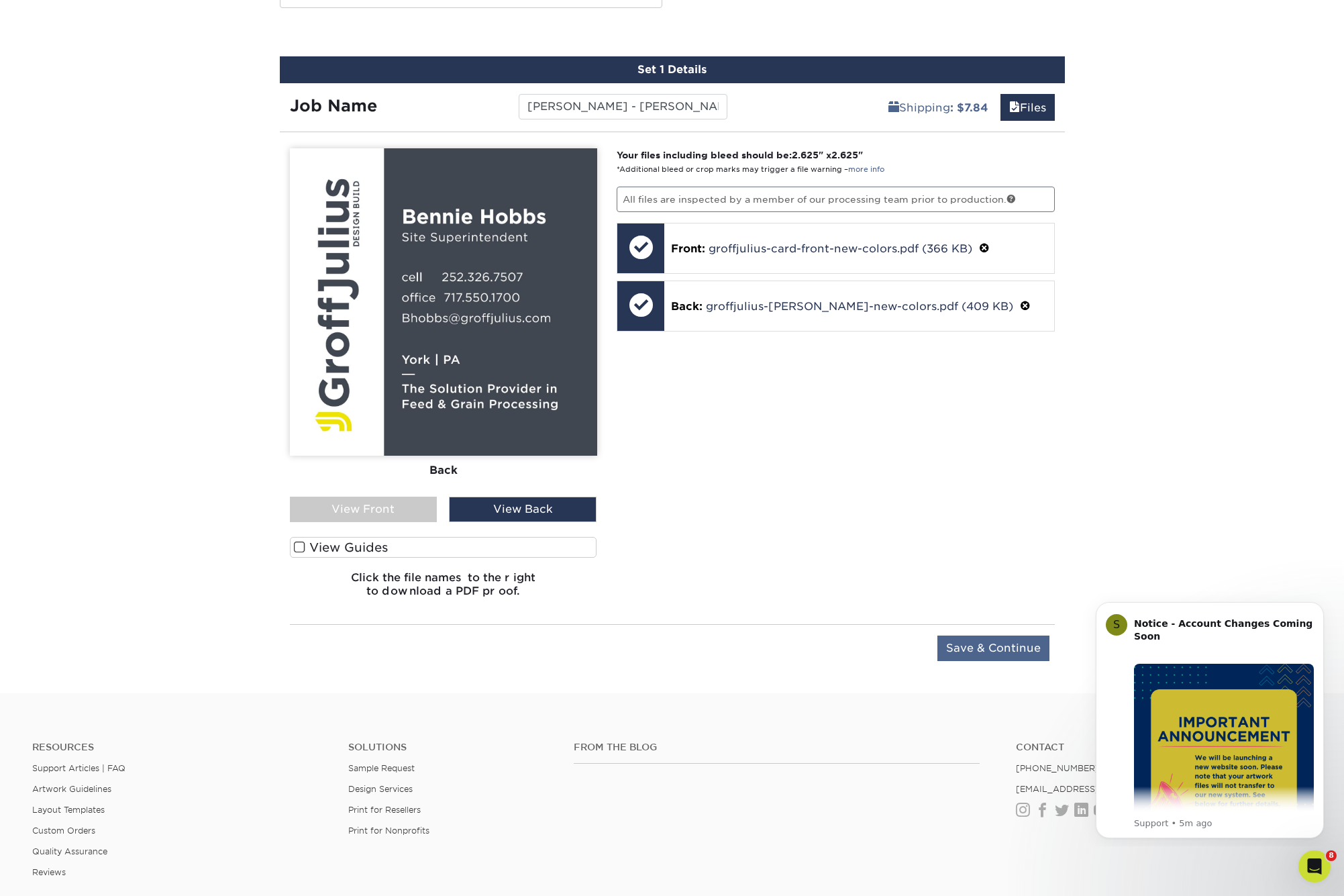
click at [966, 645] on input "Save & Continue" at bounding box center [994, 648] width 112 height 26
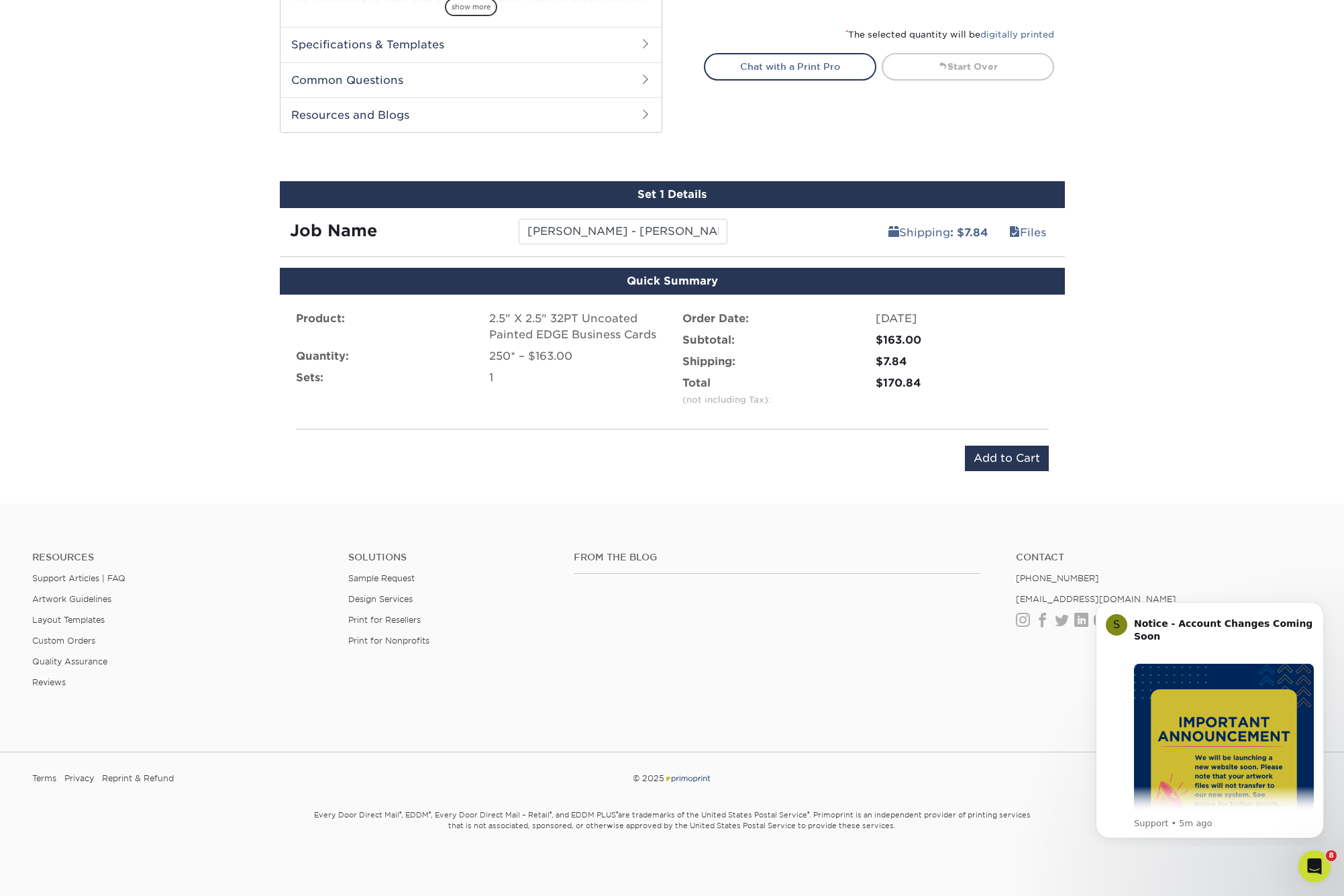
scroll to position [614, 0]
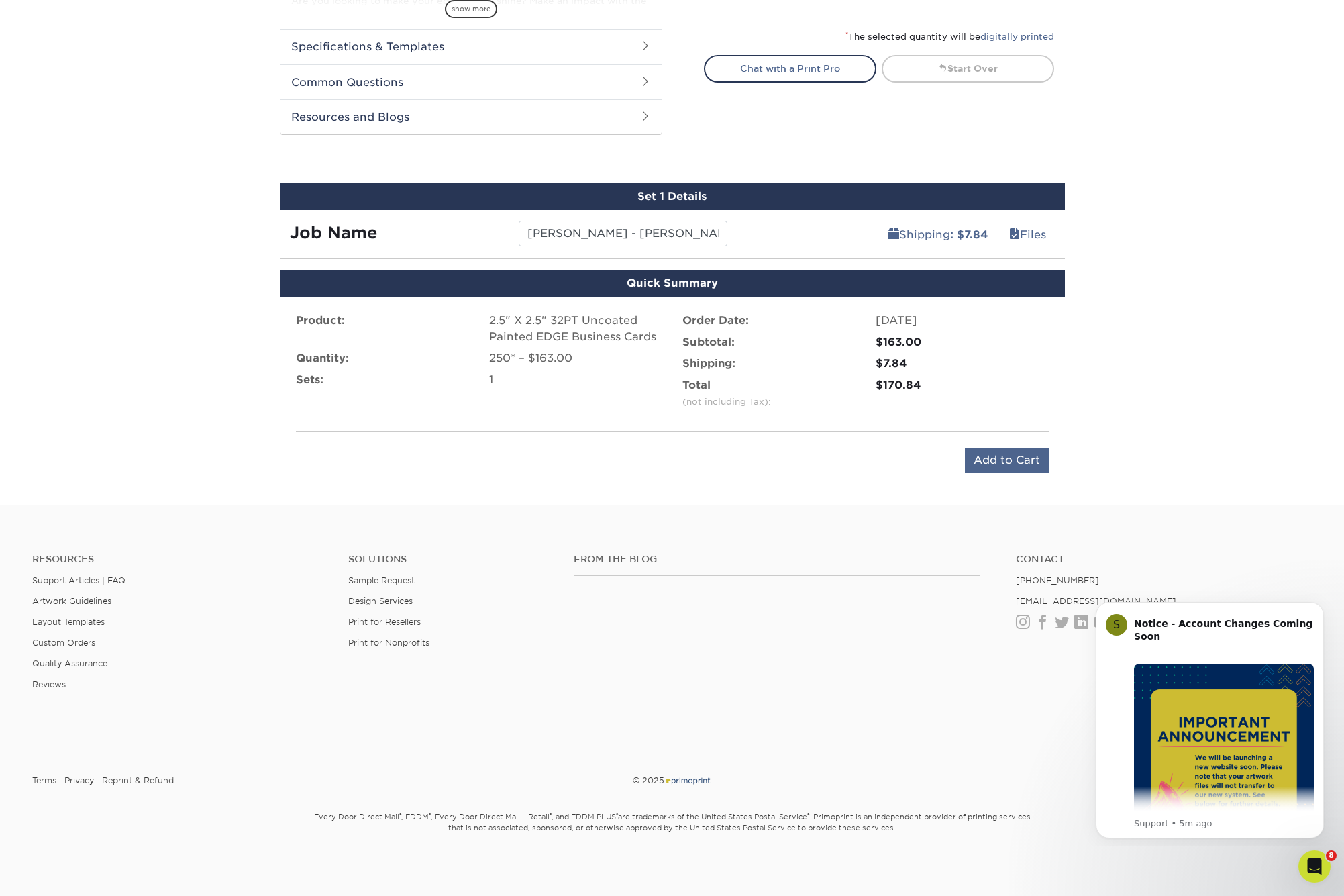
click at [991, 459] on input "Add to Cart" at bounding box center [1007, 460] width 84 height 26
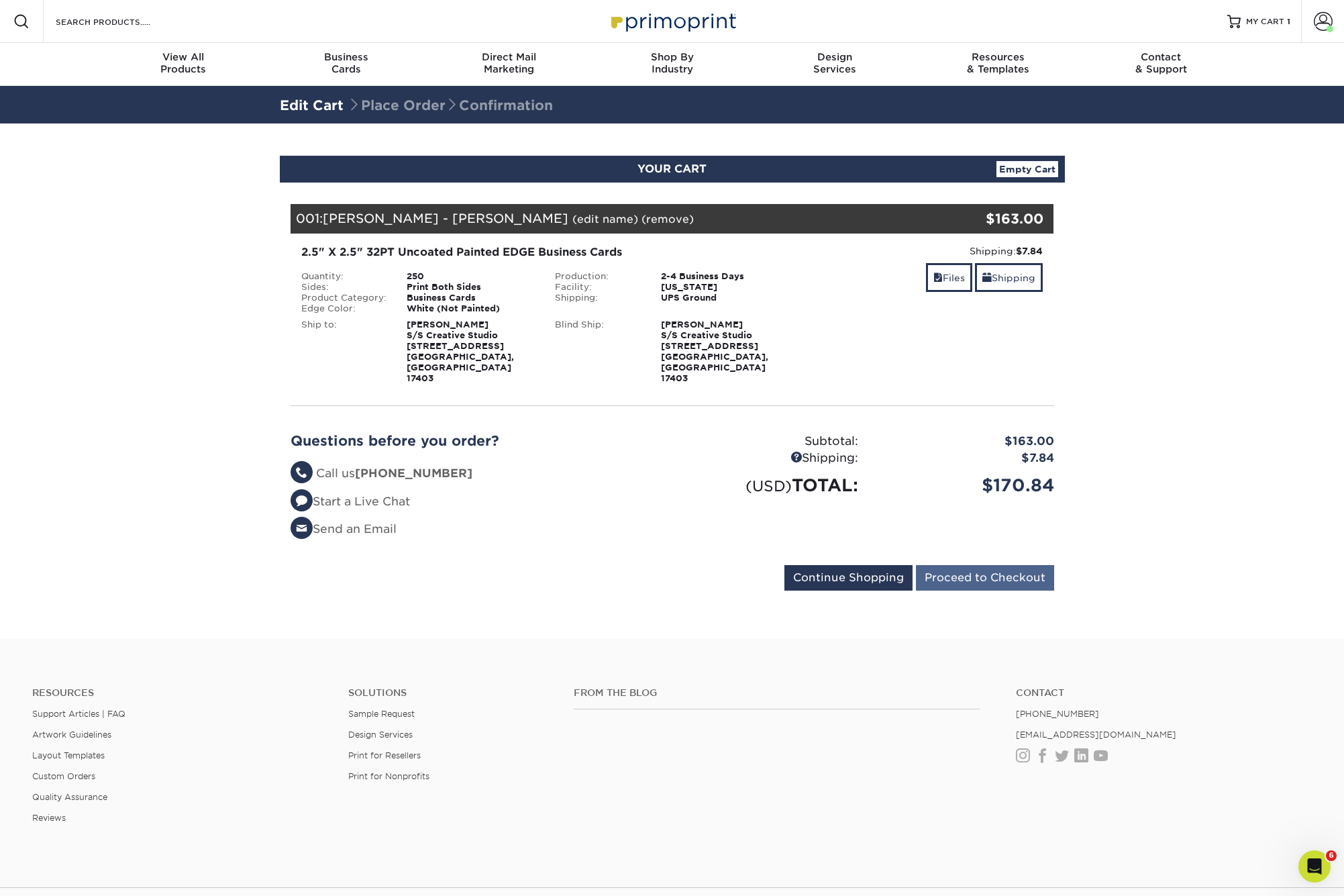
click at [958, 565] on input "Proceed to Checkout" at bounding box center [985, 578] width 138 height 26
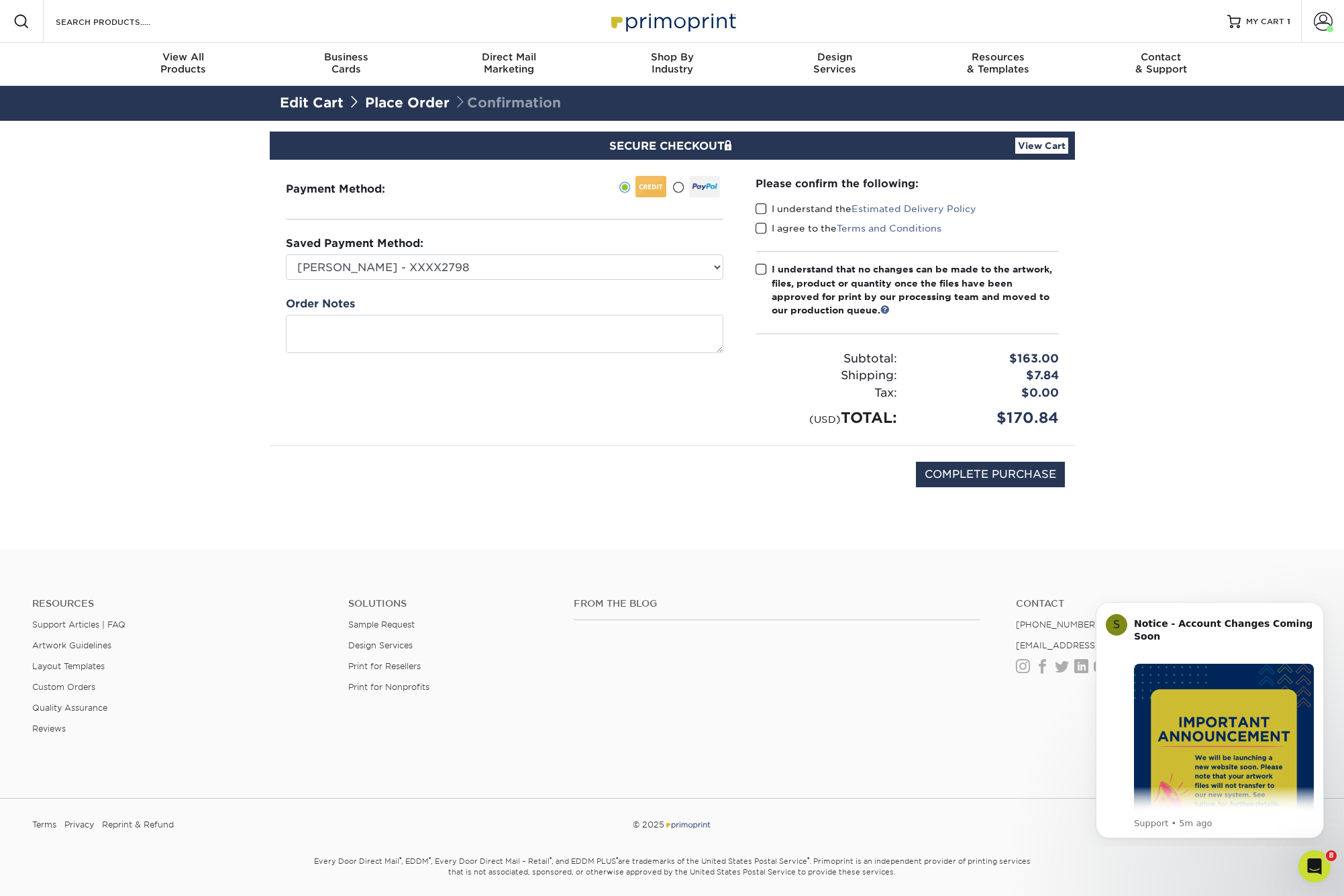
click at [763, 208] on span at bounding box center [761, 208] width 11 height 13
click at [0, 0] on input "I understand the Estimated Delivery Policy" at bounding box center [0, 0] width 0 height 0
click at [760, 223] on span at bounding box center [761, 228] width 11 height 13
click at [0, 0] on input "I agree to the Terms and Conditions" at bounding box center [0, 0] width 0 height 0
click at [761, 269] on span at bounding box center [761, 269] width 11 height 13
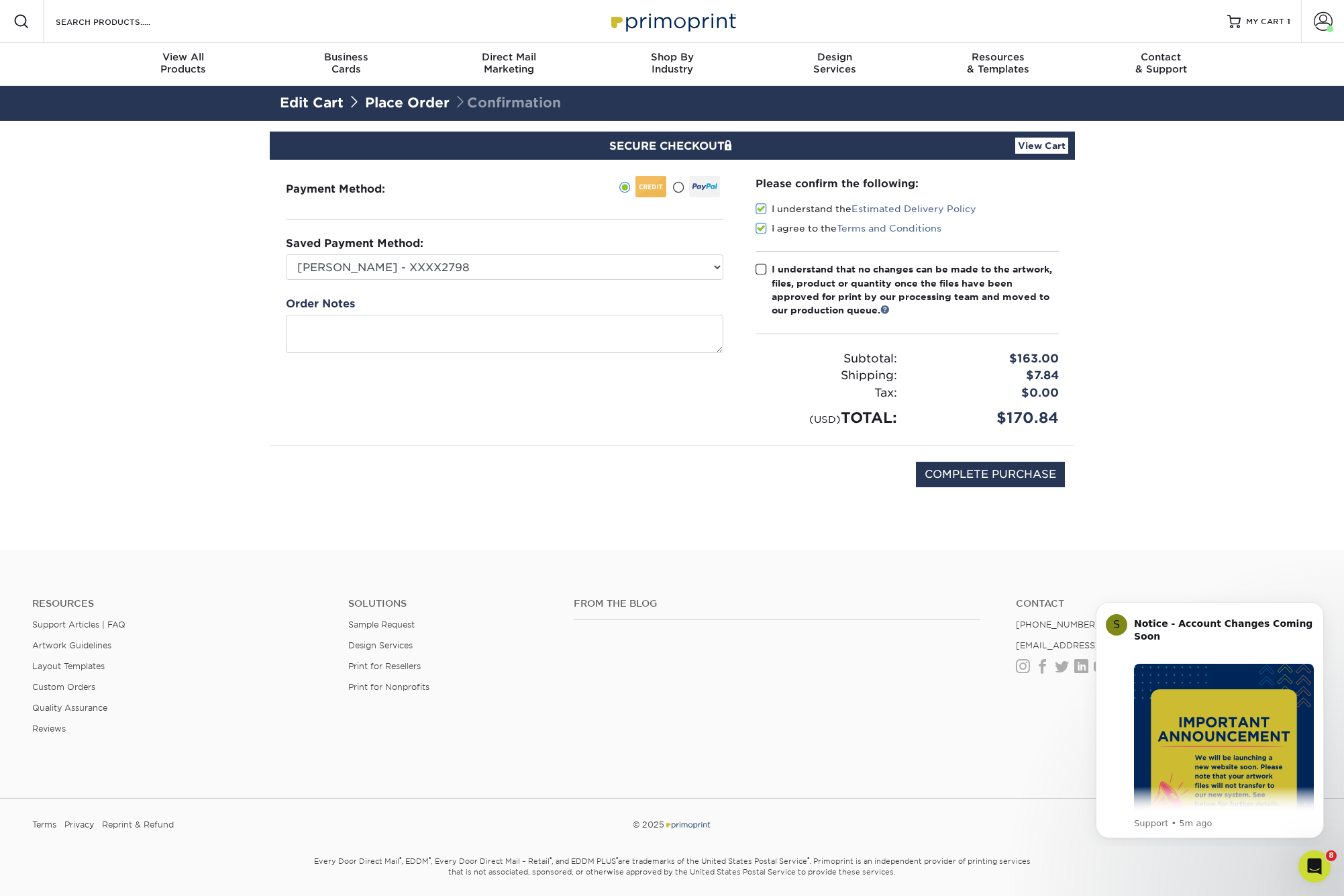
click at [0, 0] on input "I understand that no changes can be made to the artwork, files, product or quan…" at bounding box center [0, 0] width 0 height 0
click at [968, 471] on input "COMPLETE PURCHASE" at bounding box center [991, 474] width 149 height 26
type input "PROCESSING, PLEASE WAIT..."
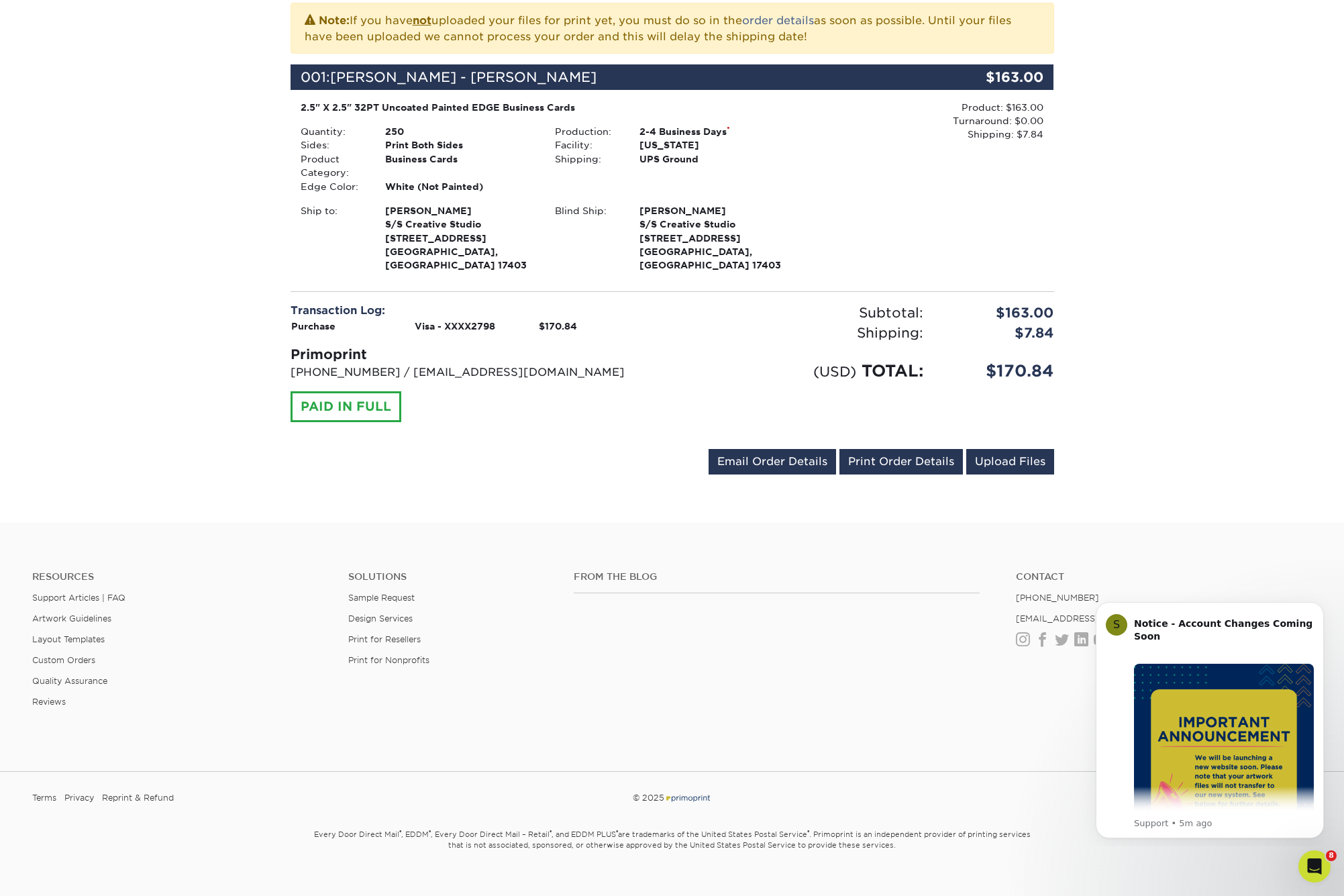
scroll to position [308, 0]
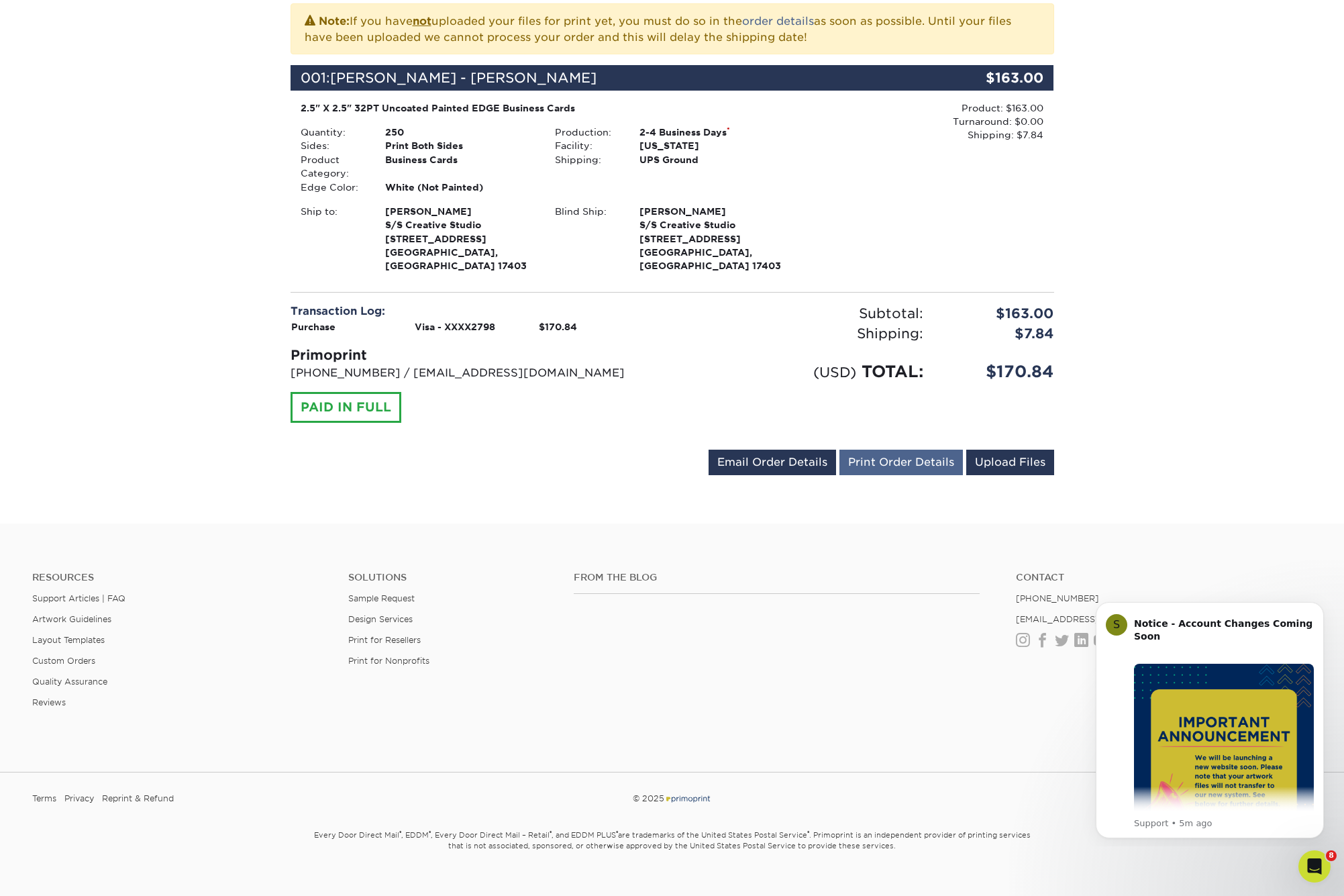
click at [897, 450] on link "Print Order Details" at bounding box center [901, 462] width 123 height 26
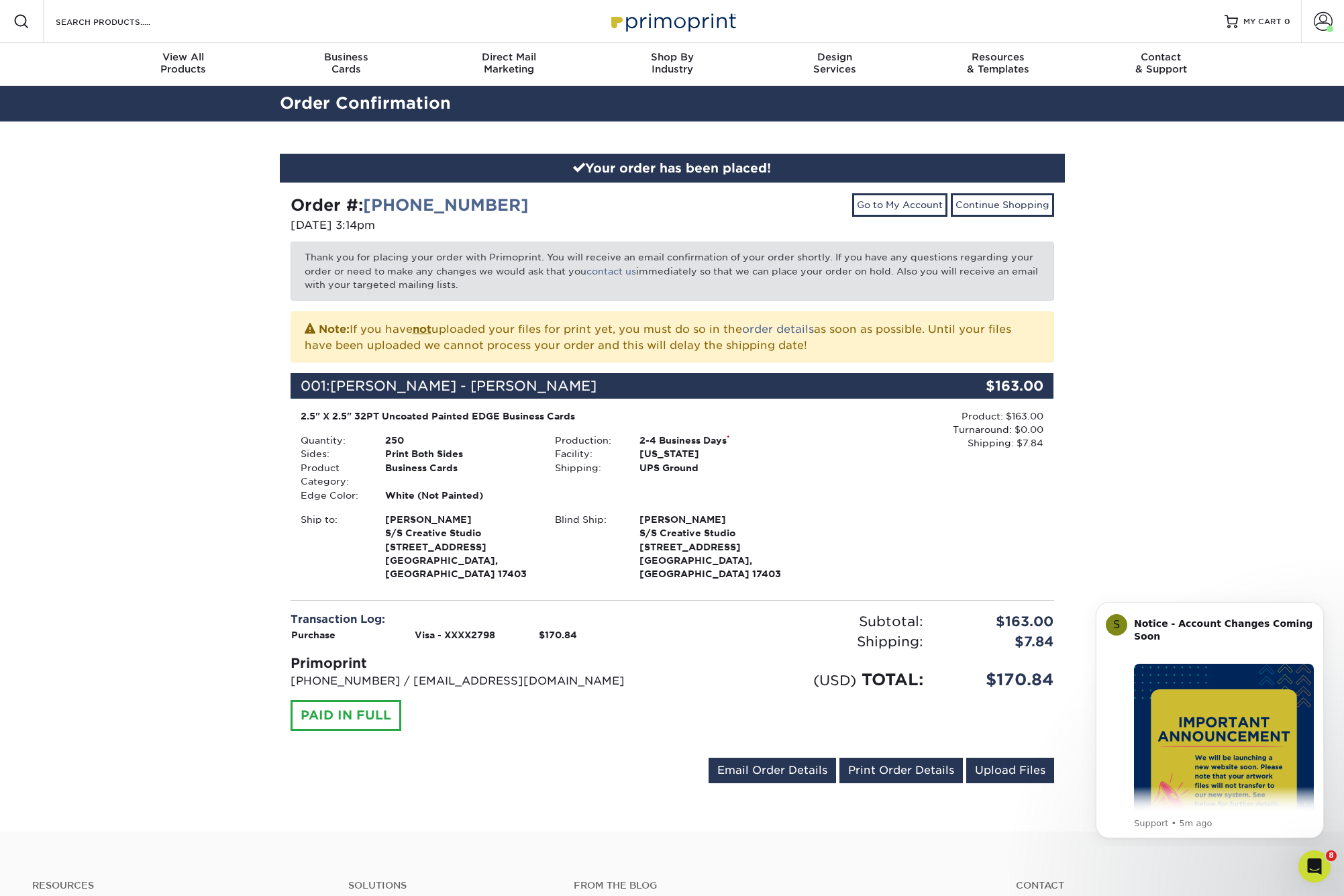
scroll to position [0, 0]
